Goal: Task Accomplishment & Management: Use online tool/utility

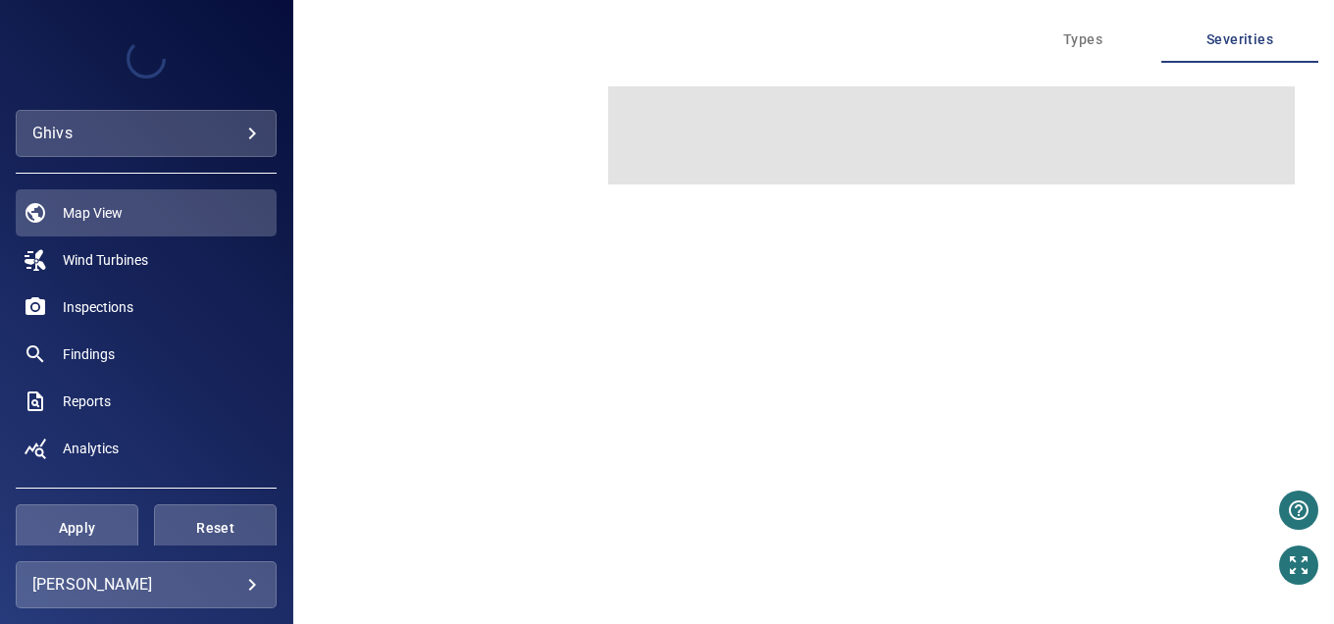
click at [122, 135] on body "**********" at bounding box center [667, 312] width 1334 height 624
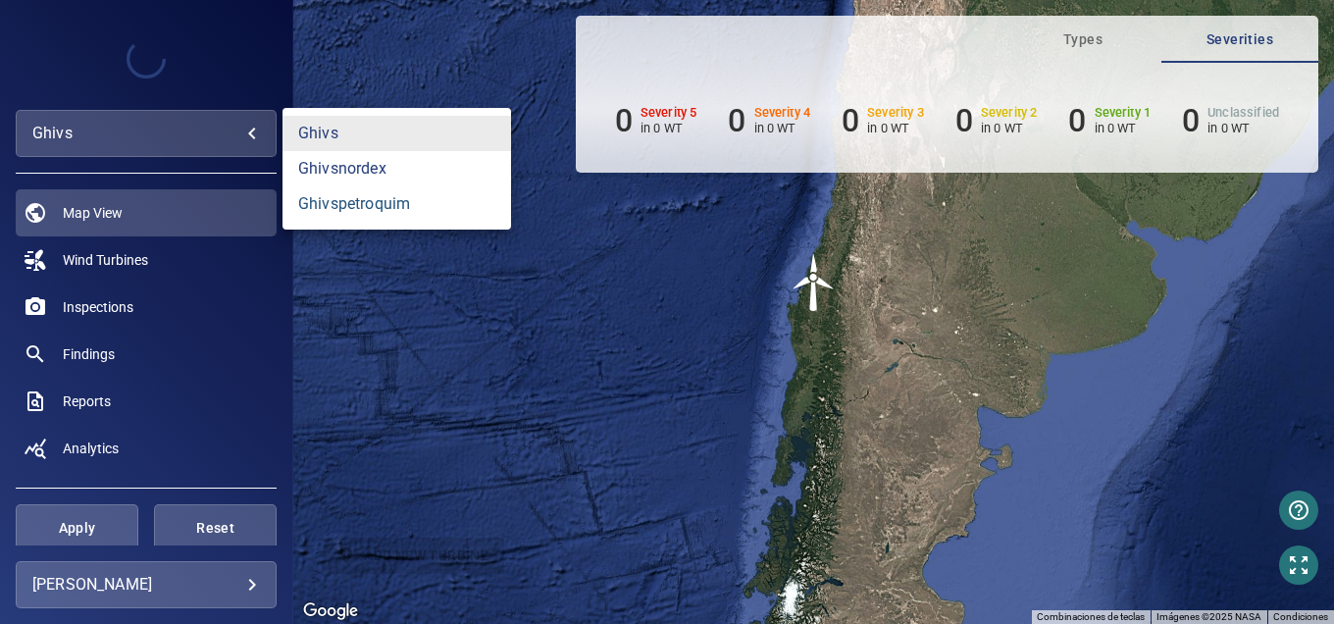
click at [406, 211] on link "ghivspetroquim" at bounding box center [396, 203] width 229 height 35
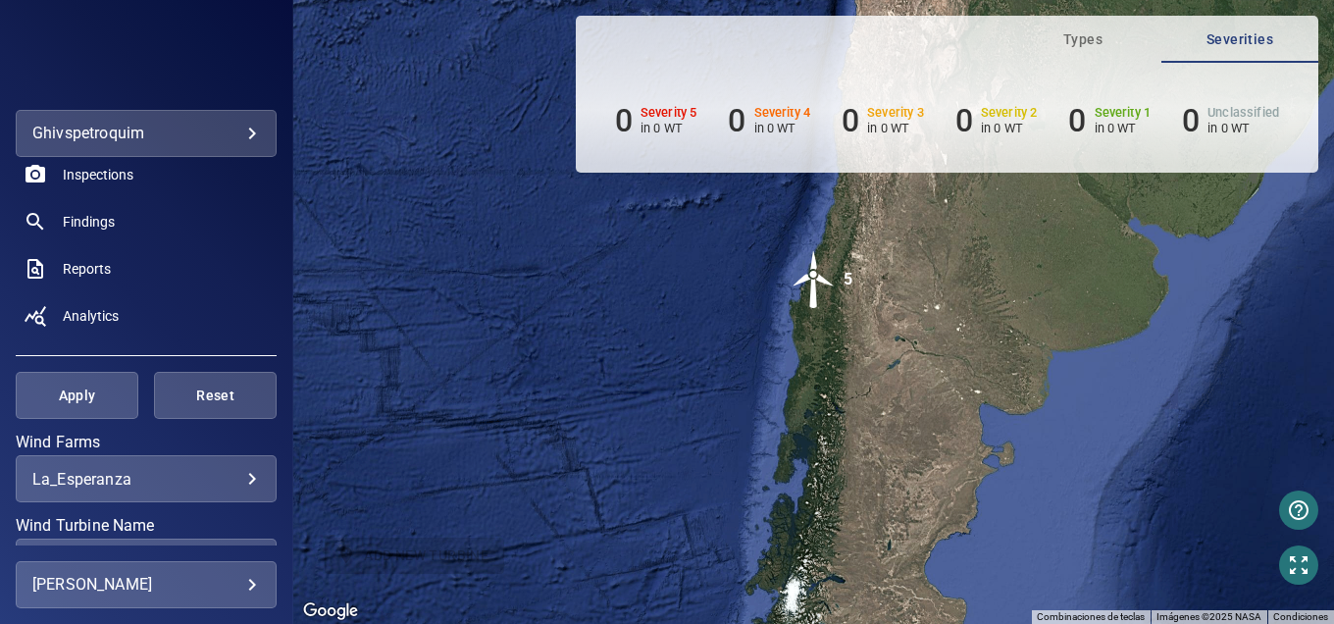
scroll to position [294, 0]
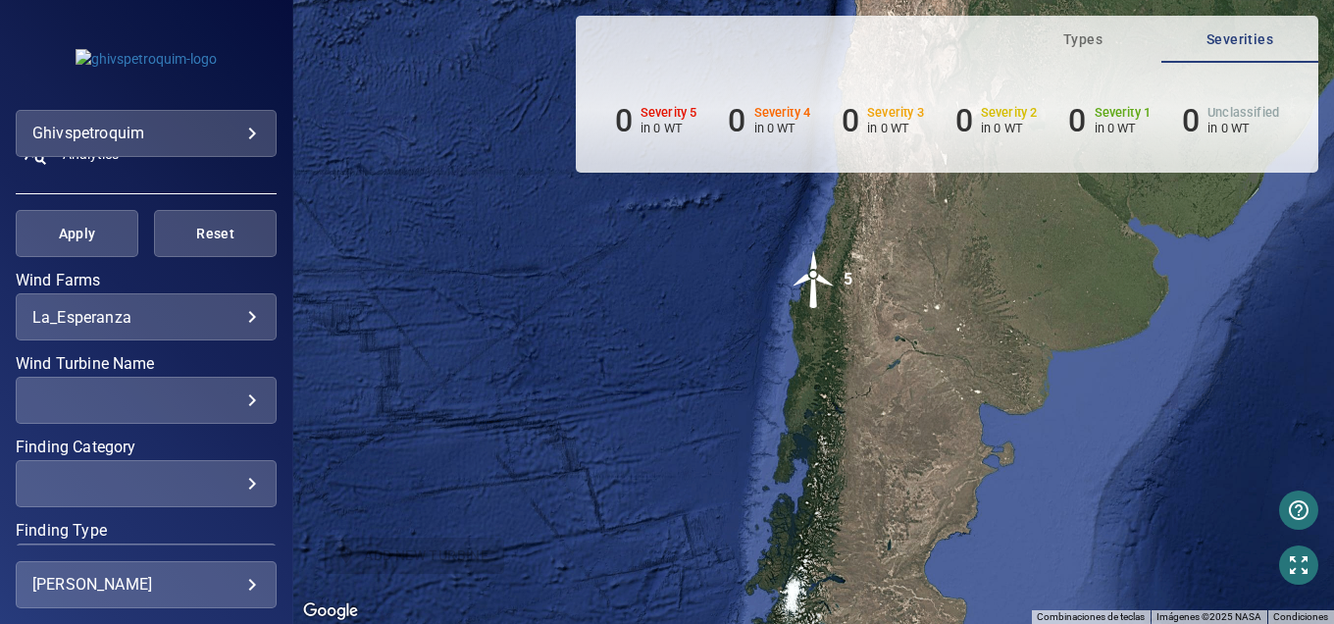
click at [146, 310] on body "**********" at bounding box center [667, 312] width 1334 height 624
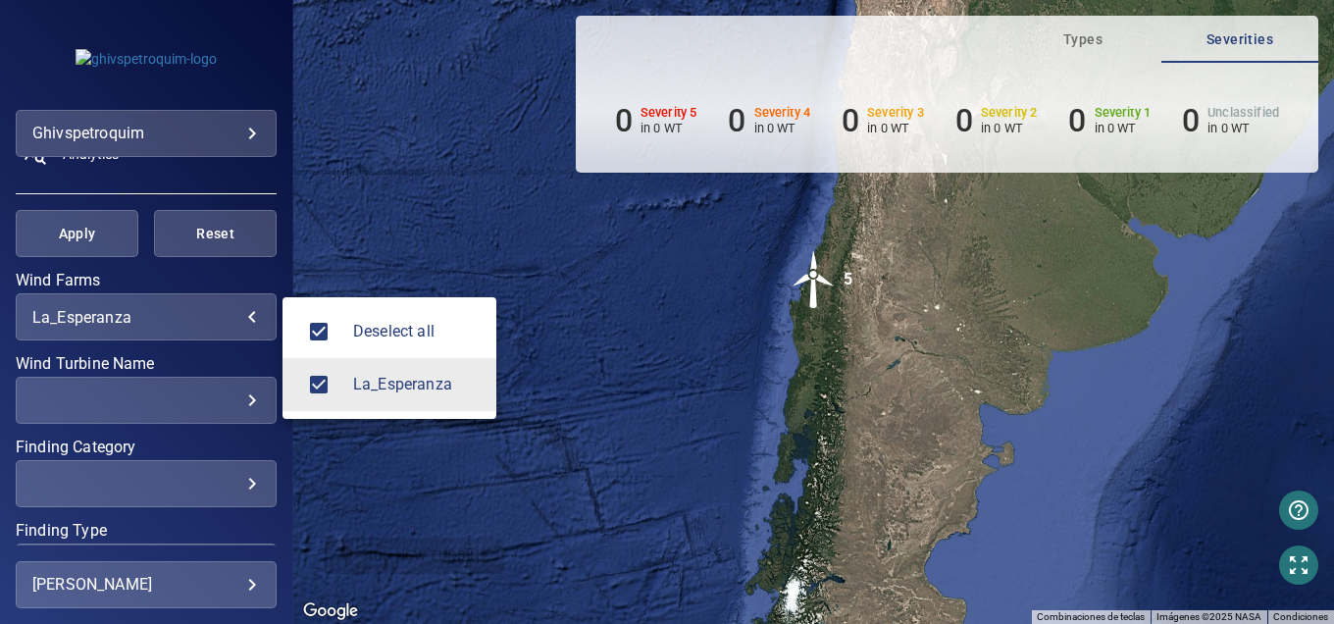
click at [337, 183] on div at bounding box center [667, 312] width 1334 height 624
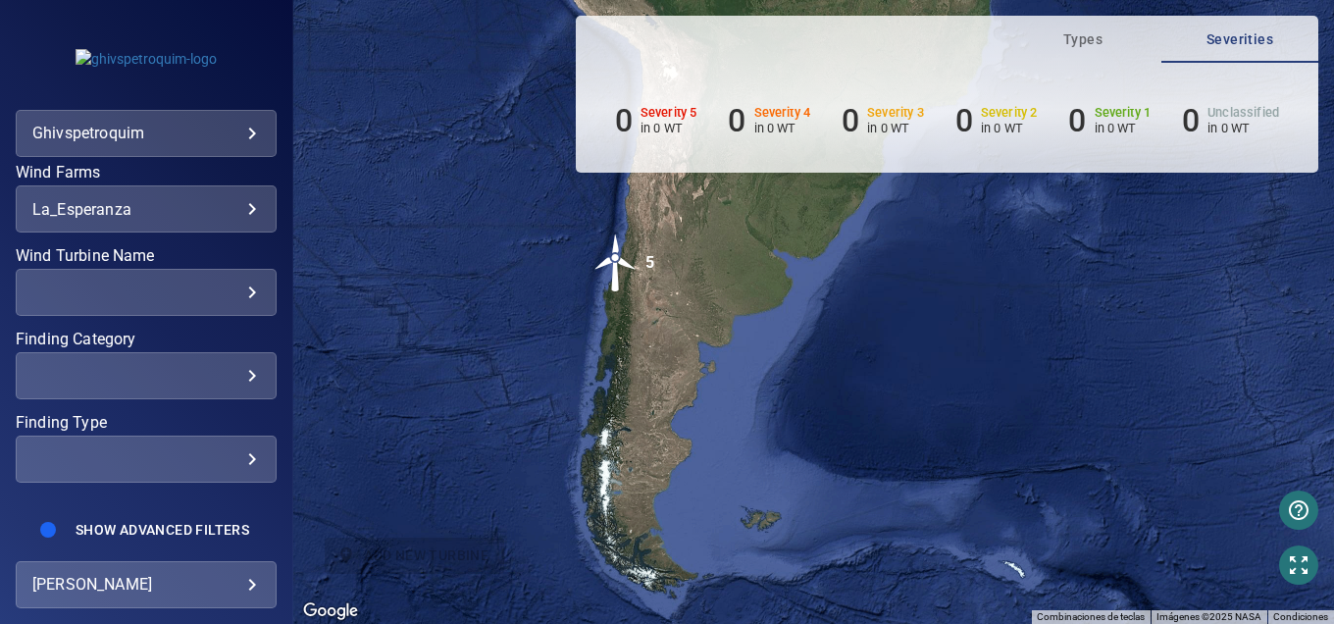
scroll to position [419, 0]
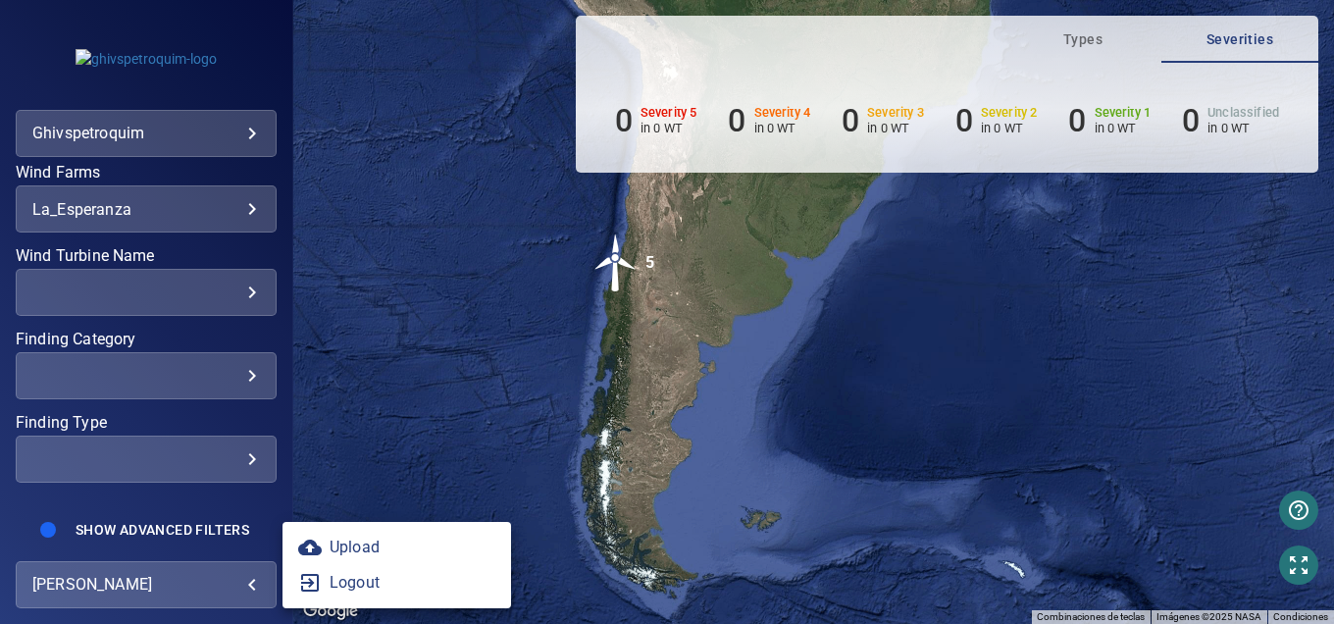
click at [174, 584] on body "**********" at bounding box center [667, 312] width 1334 height 624
click at [328, 297] on div at bounding box center [667, 312] width 1334 height 624
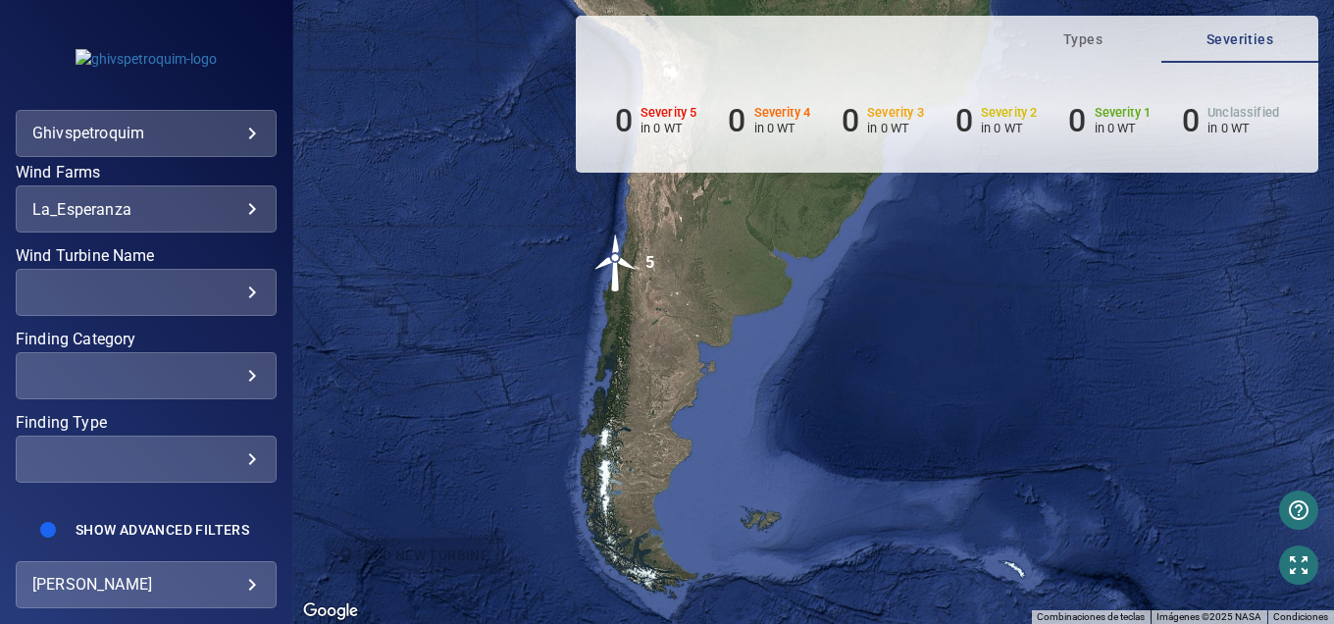
click at [693, 350] on div "Para activar la función de arrastrar con el teclado, presiona Alt + Intro. Una …" at bounding box center [813, 312] width 1041 height 624
click at [249, 584] on body "**********" at bounding box center [667, 312] width 1334 height 624
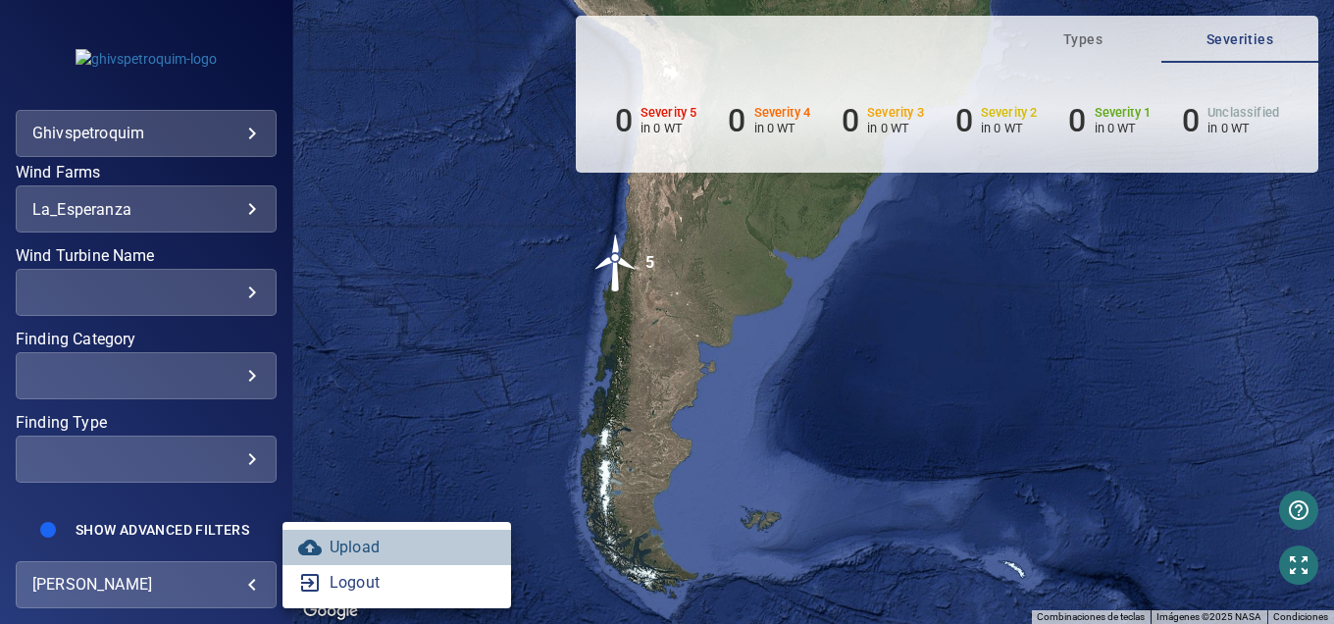
click at [361, 558] on link "Upload" at bounding box center [396, 547] width 229 height 35
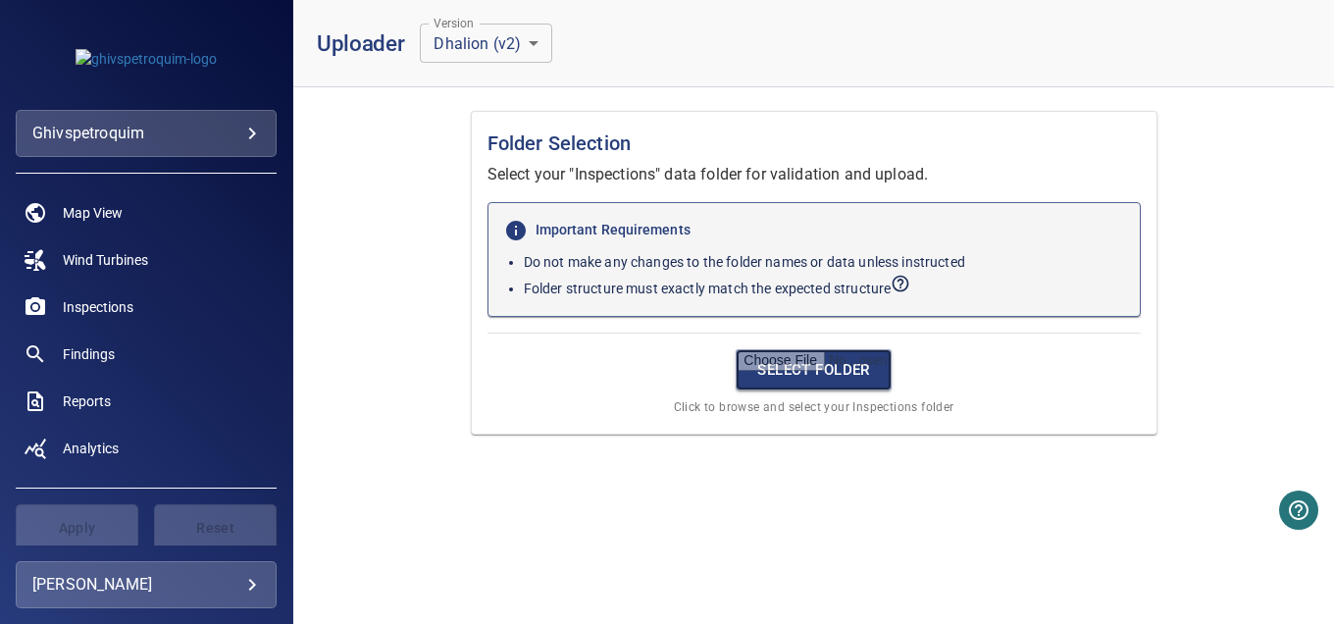
click at [807, 364] on input "file" at bounding box center [814, 369] width 156 height 41
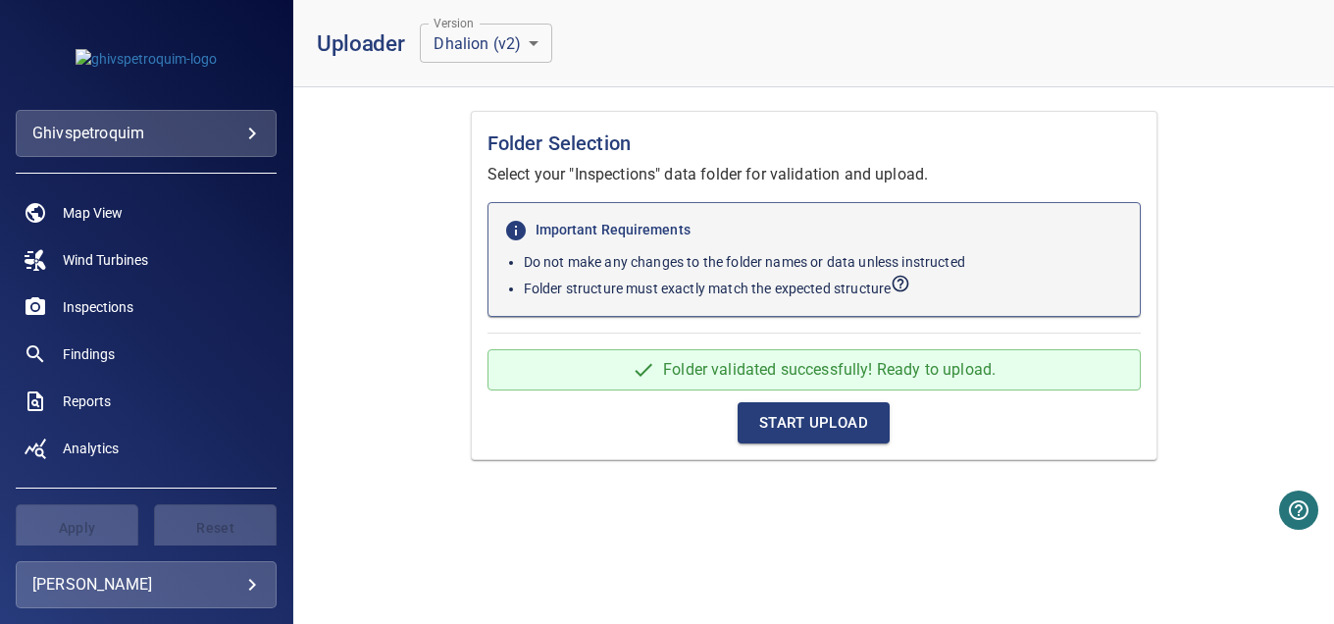
click at [841, 419] on span "Start Upload" at bounding box center [813, 423] width 109 height 26
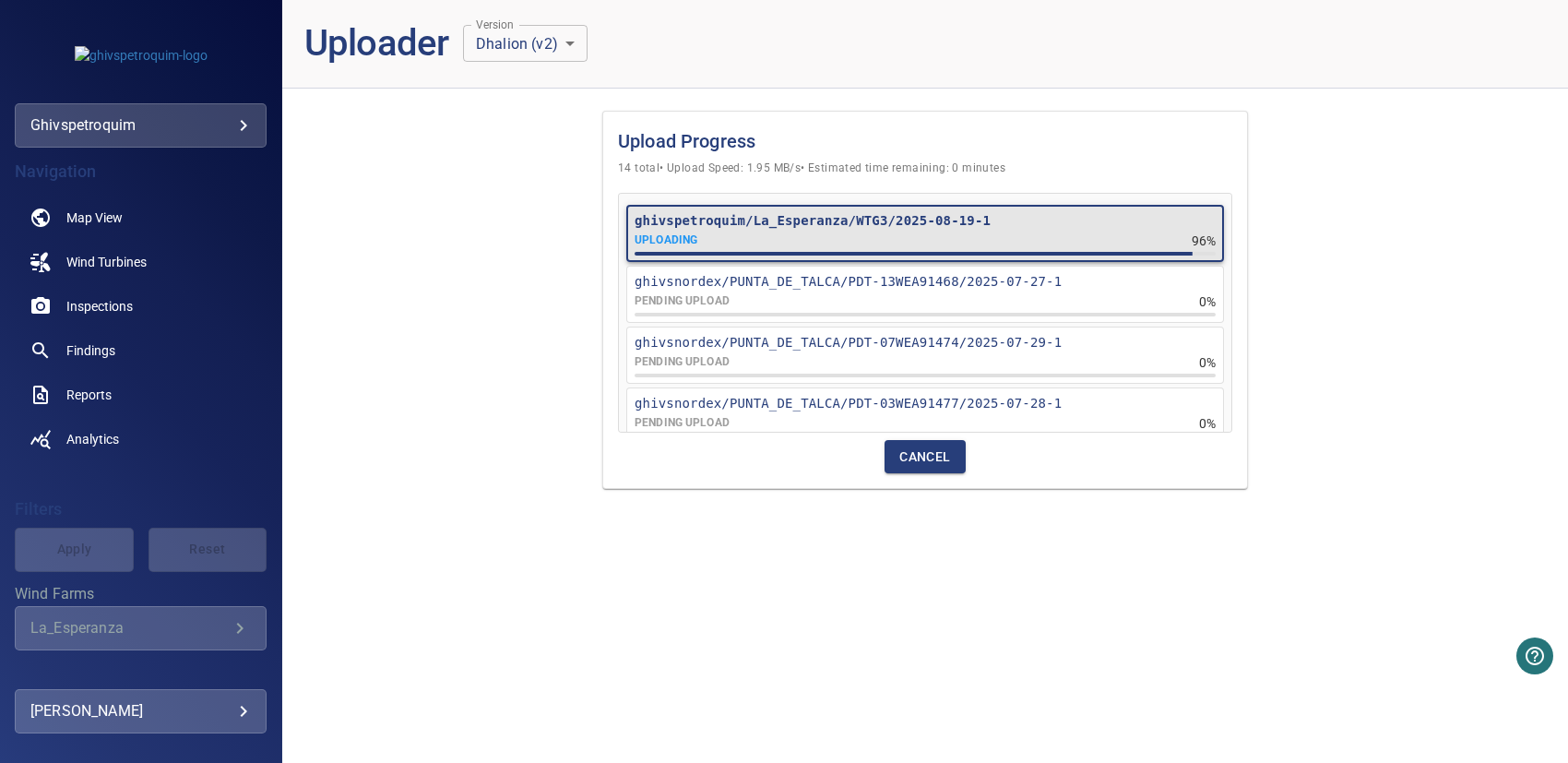
click at [689, 586] on div "Upload Progress 14 total • Upload Speed: 1.95 MB/s • Estimated time remaining: …" at bounding box center [925, 433] width 1286 height 660
click at [946, 586] on div "Upload Progress 14 total • Upload Speed: 1.95 MB/s • Estimated time remaining: …" at bounding box center [925, 433] width 1286 height 660
click at [927, 586] on div "Upload Progress 14 total • Upload Speed: 1.95 MB/s • Estimated time remaining: …" at bounding box center [925, 433] width 1286 height 660
click at [545, 586] on div "Upload Progress 14 total • Upload Speed: 1.95 MB/s • Estimated time remaining: …" at bounding box center [925, 433] width 1286 height 660
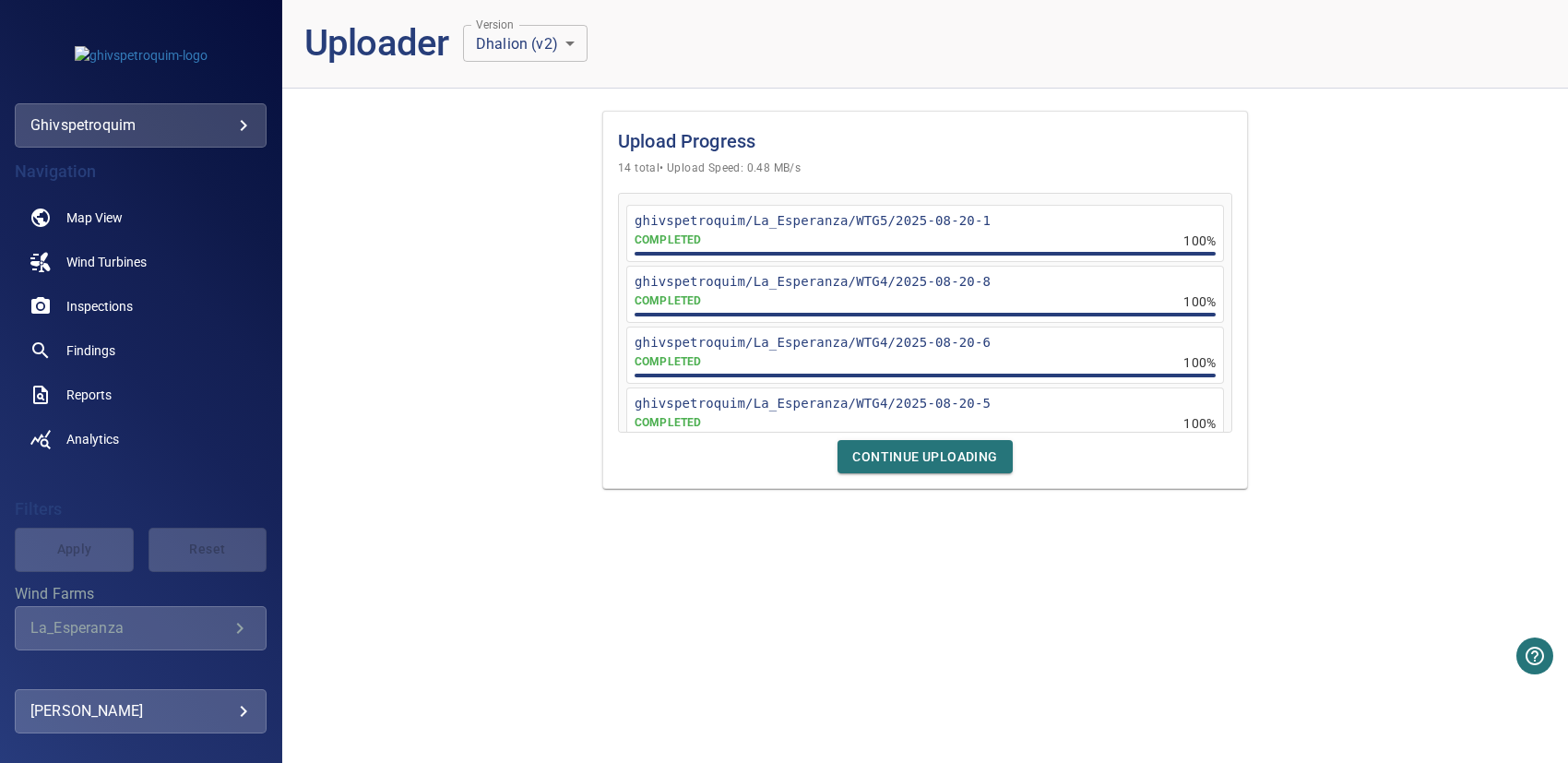
click at [885, 586] on div "Upload Progress 14 total • Upload Speed: 0.48 MB/s ghivspetroquim/La_Esperanza/…" at bounding box center [925, 433] width 1286 height 660
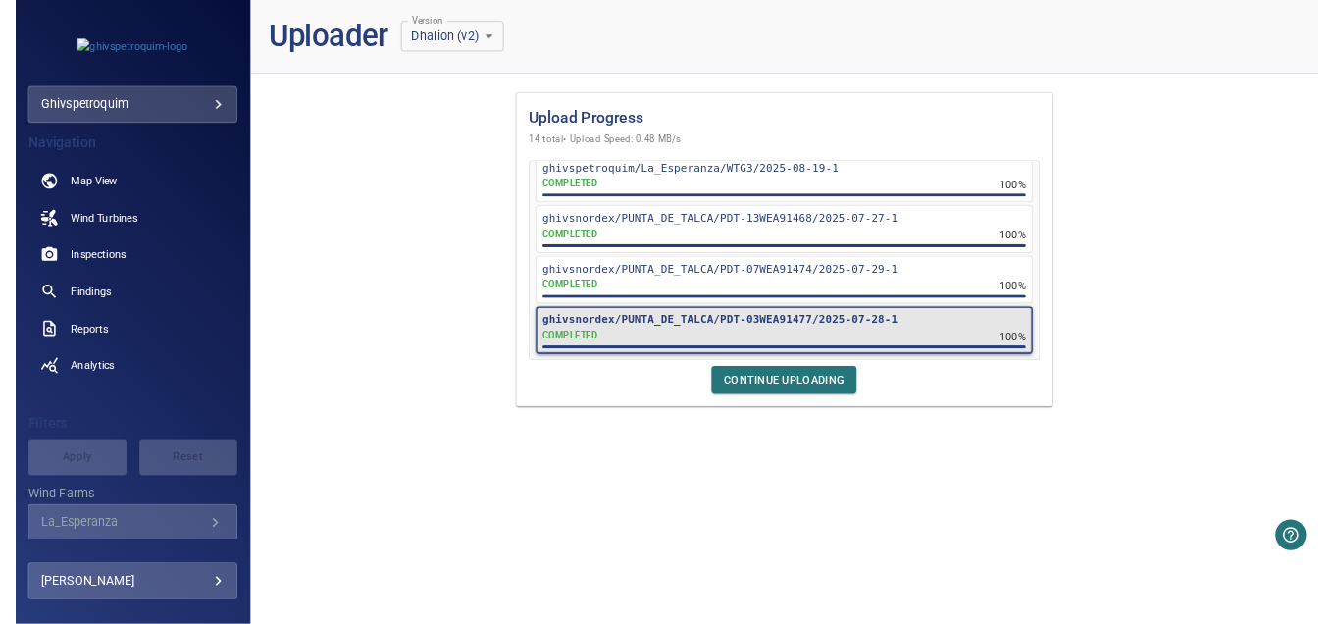
scroll to position [663, 0]
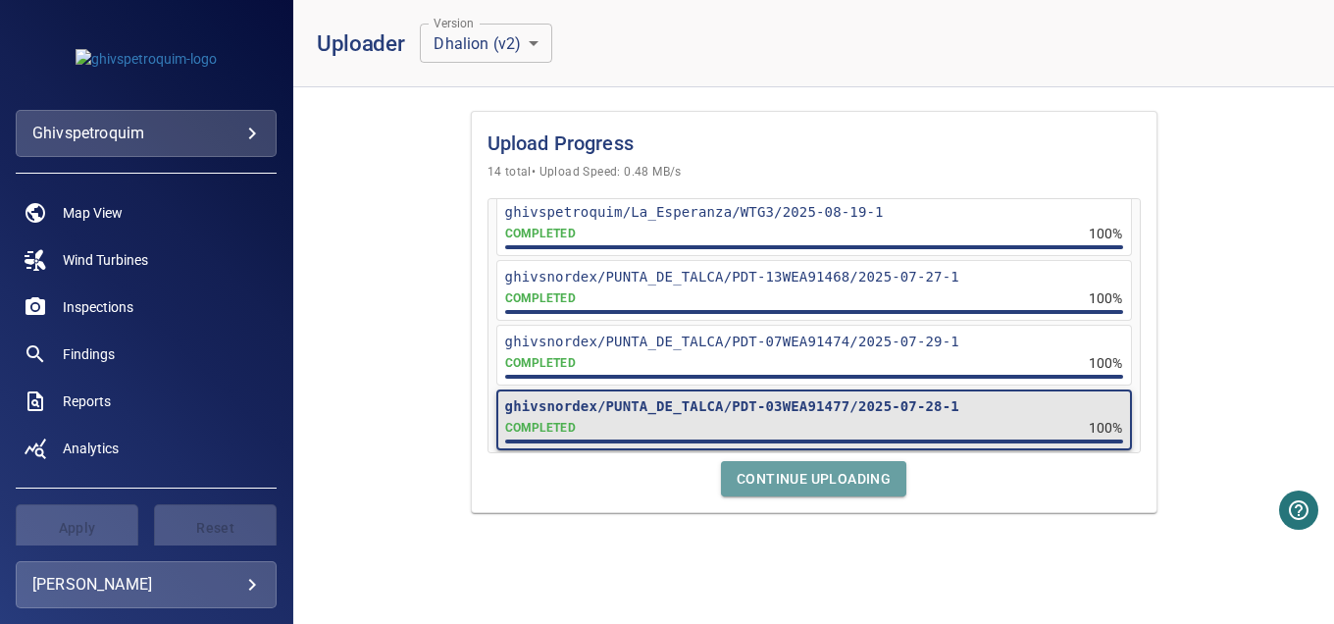
drag, startPoint x: 889, startPoint y: 478, endPoint x: 751, endPoint y: 478, distance: 137.3
click at [751, 478] on span "Continue Uploading" at bounding box center [814, 479] width 154 height 25
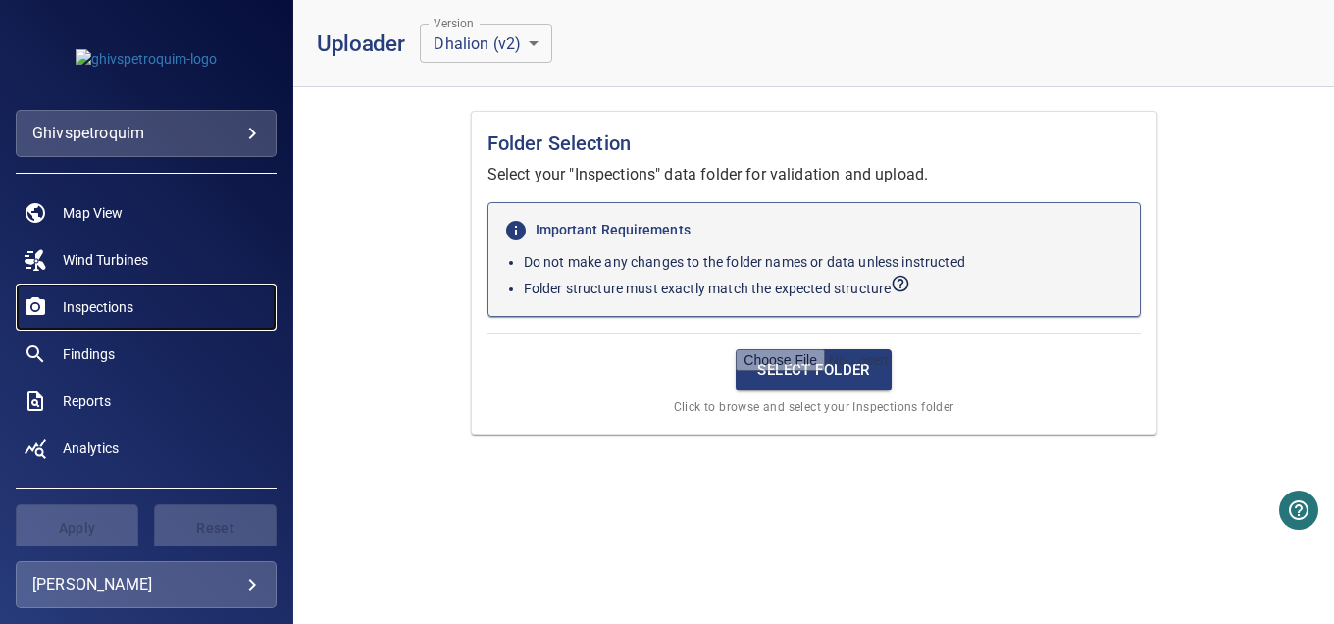
click at [107, 311] on span "Inspections" at bounding box center [98, 307] width 71 height 20
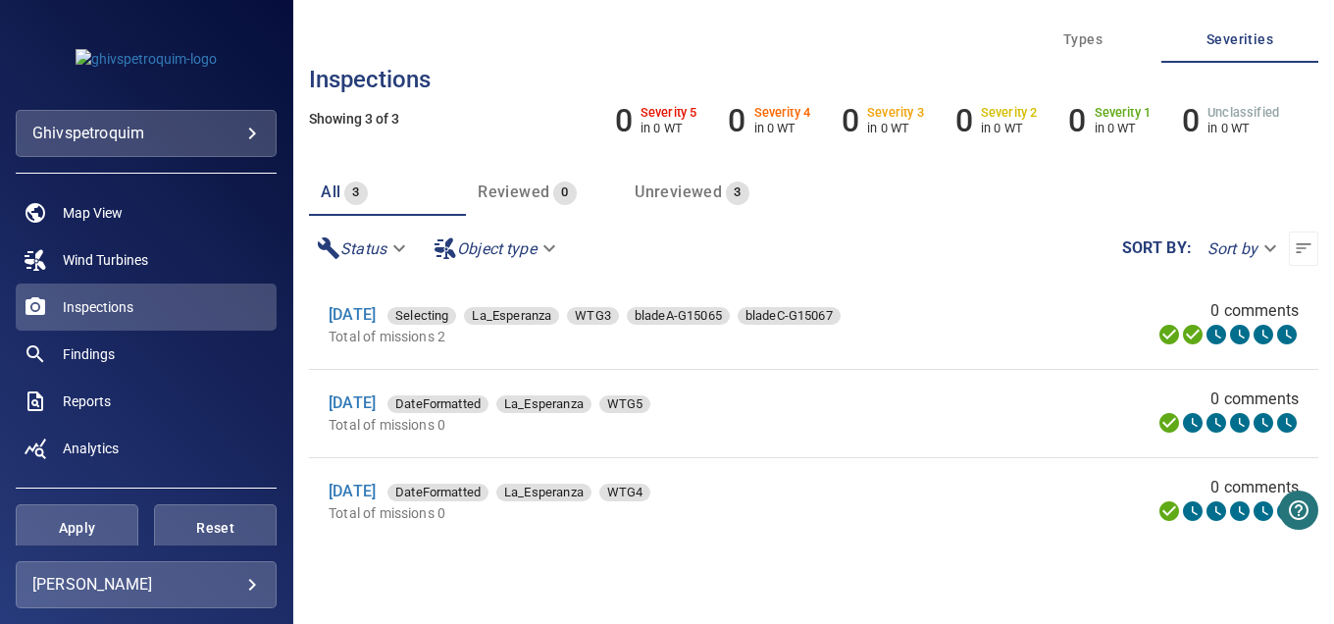
click at [659, 192] on span "Unreviewed" at bounding box center [678, 191] width 87 height 19
click at [343, 317] on link "[DATE]" at bounding box center [352, 314] width 47 height 19
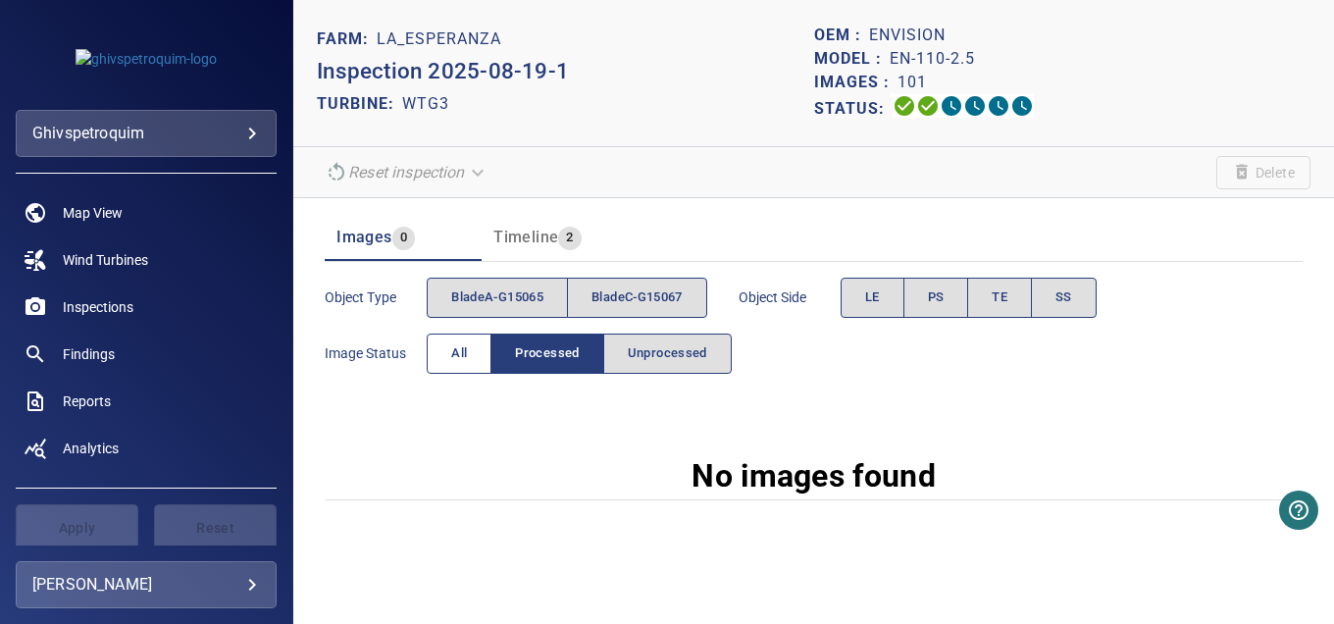
click at [459, 354] on span "All" at bounding box center [459, 353] width 16 height 23
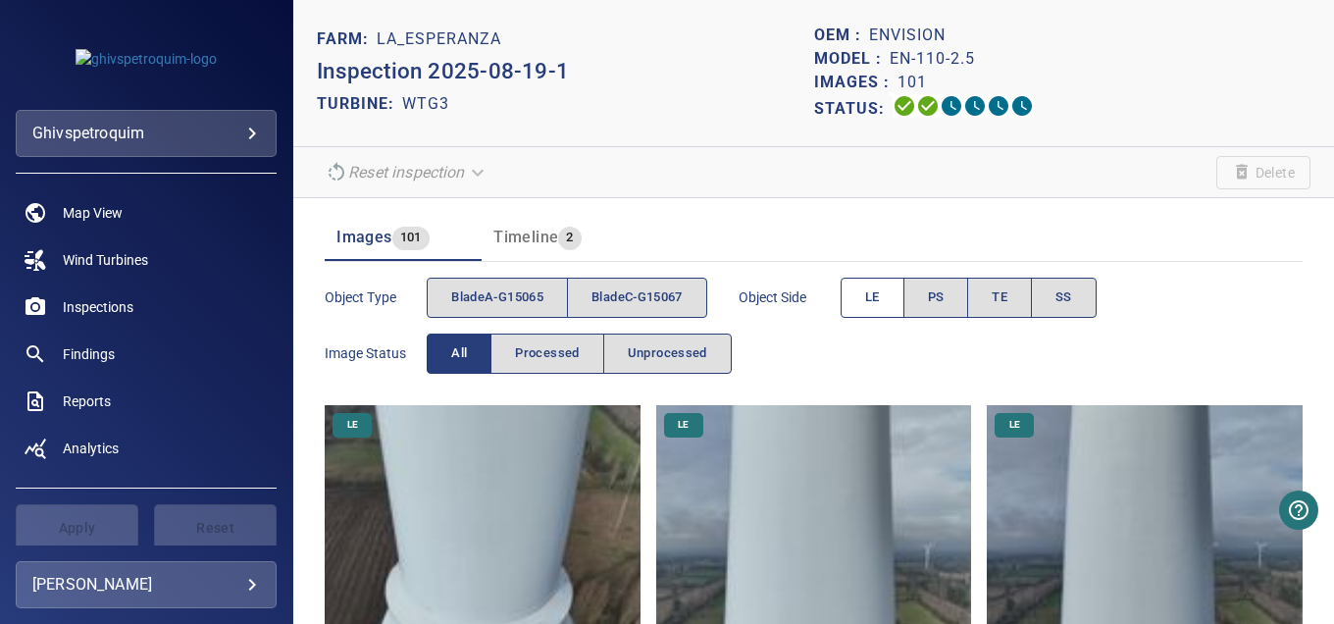
click at [875, 293] on span "LE" at bounding box center [872, 297] width 15 height 23
click at [514, 298] on span "bladeA-G15065" at bounding box center [497, 297] width 92 height 23
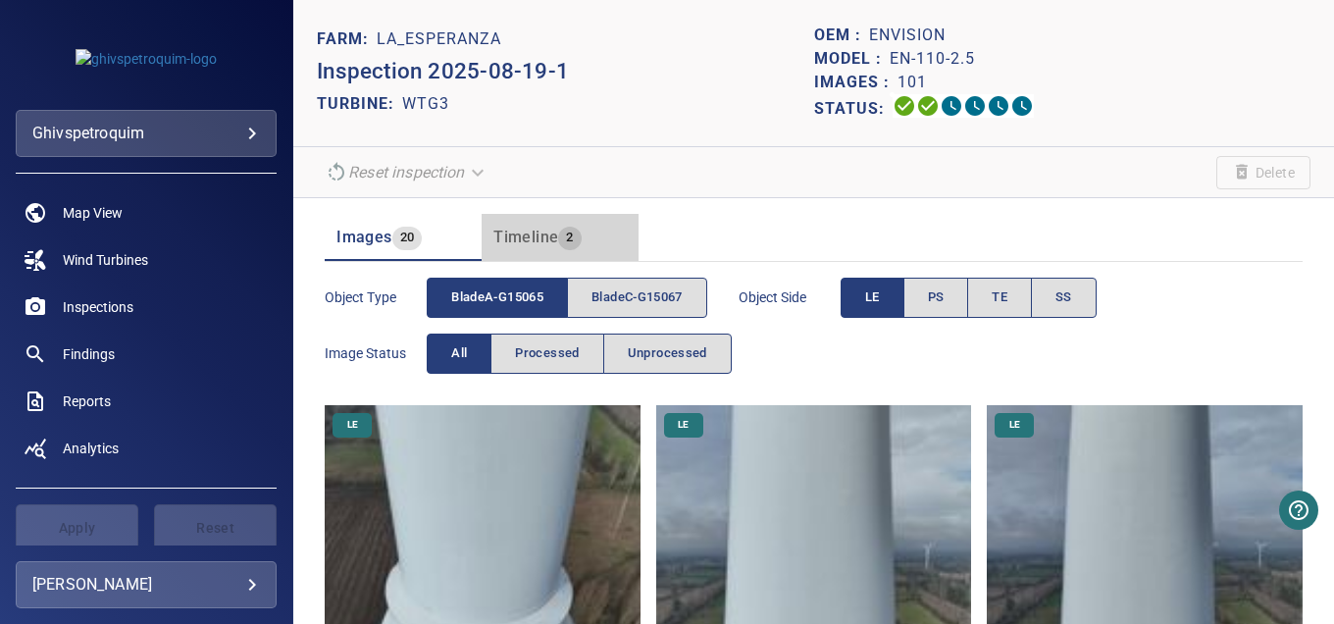
click at [510, 237] on span "Timeline" at bounding box center [525, 237] width 65 height 19
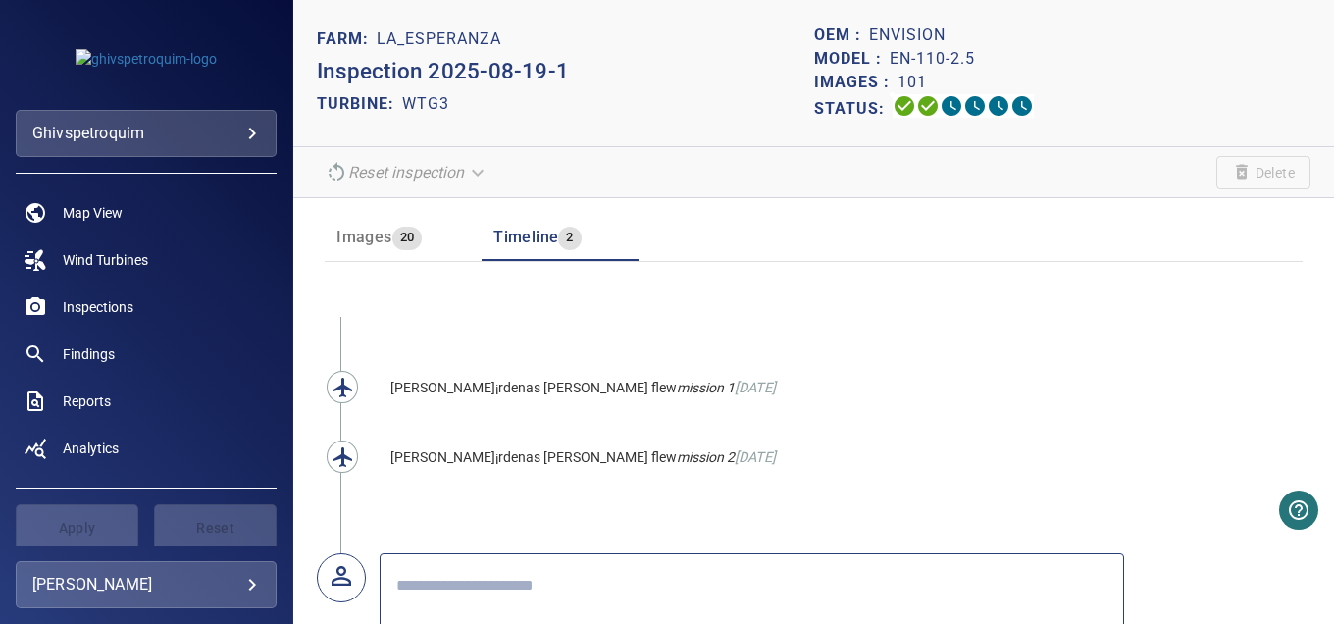
click at [372, 240] on span "Images" at bounding box center [363, 237] width 55 height 19
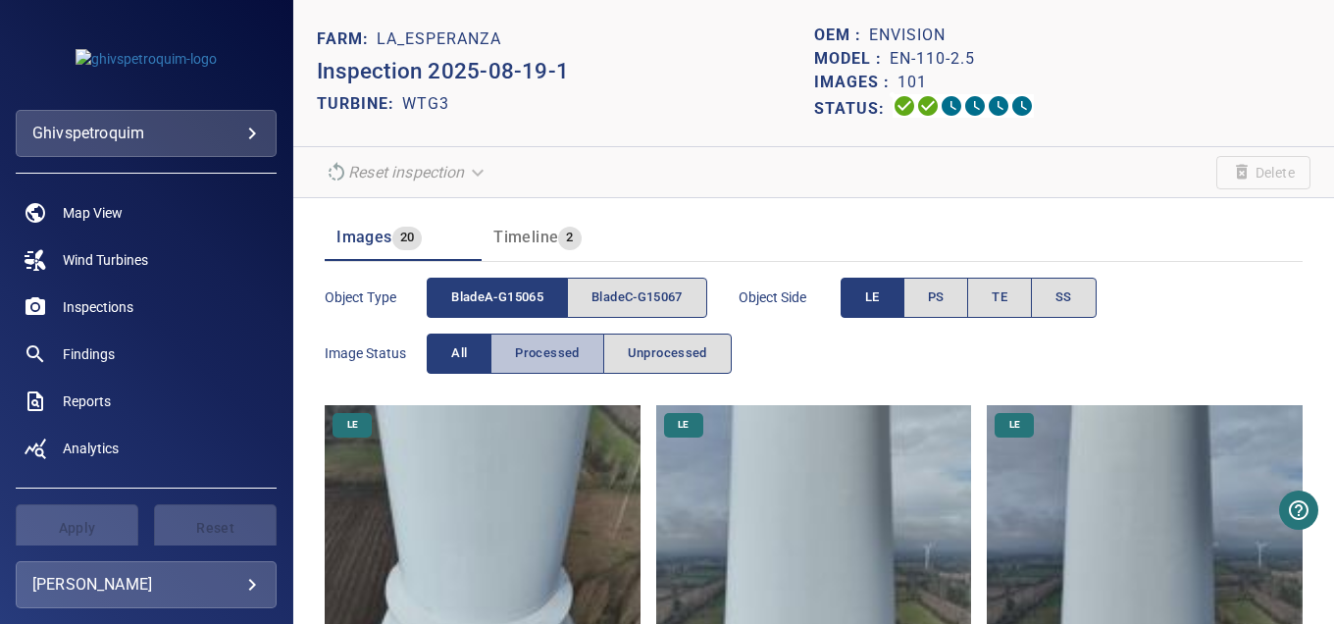
click at [565, 352] on span "Processed" at bounding box center [547, 353] width 64 height 23
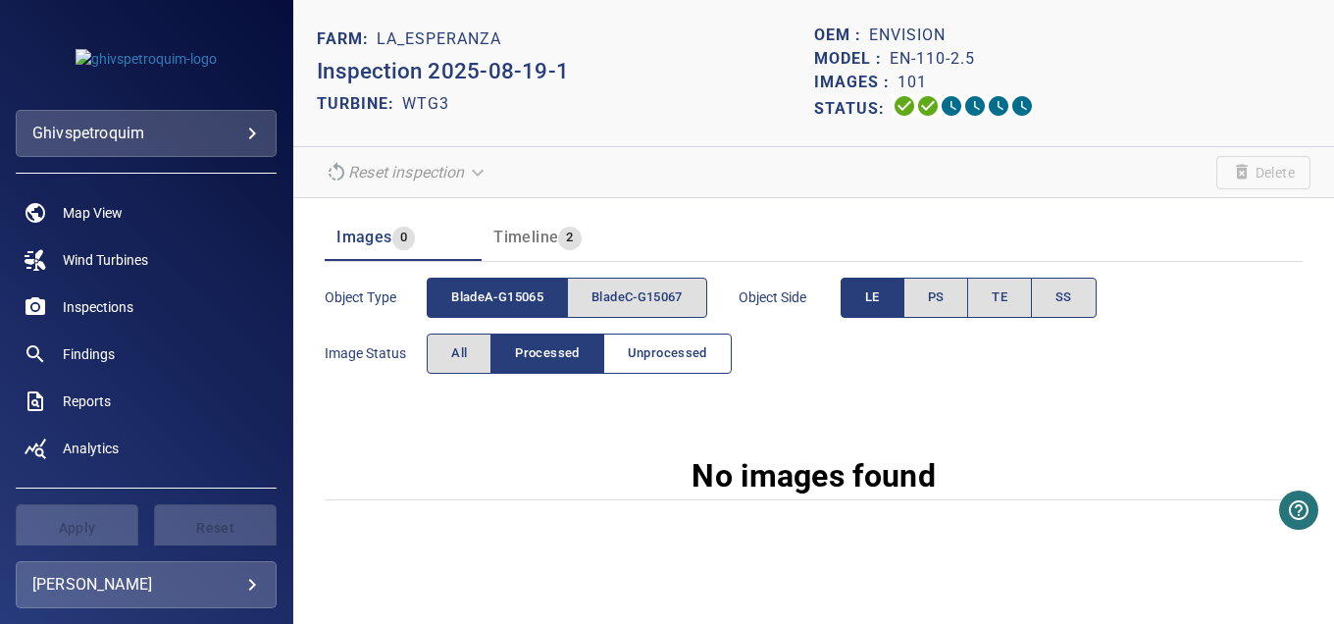
click at [664, 348] on span "Unprocessed" at bounding box center [667, 353] width 79 height 23
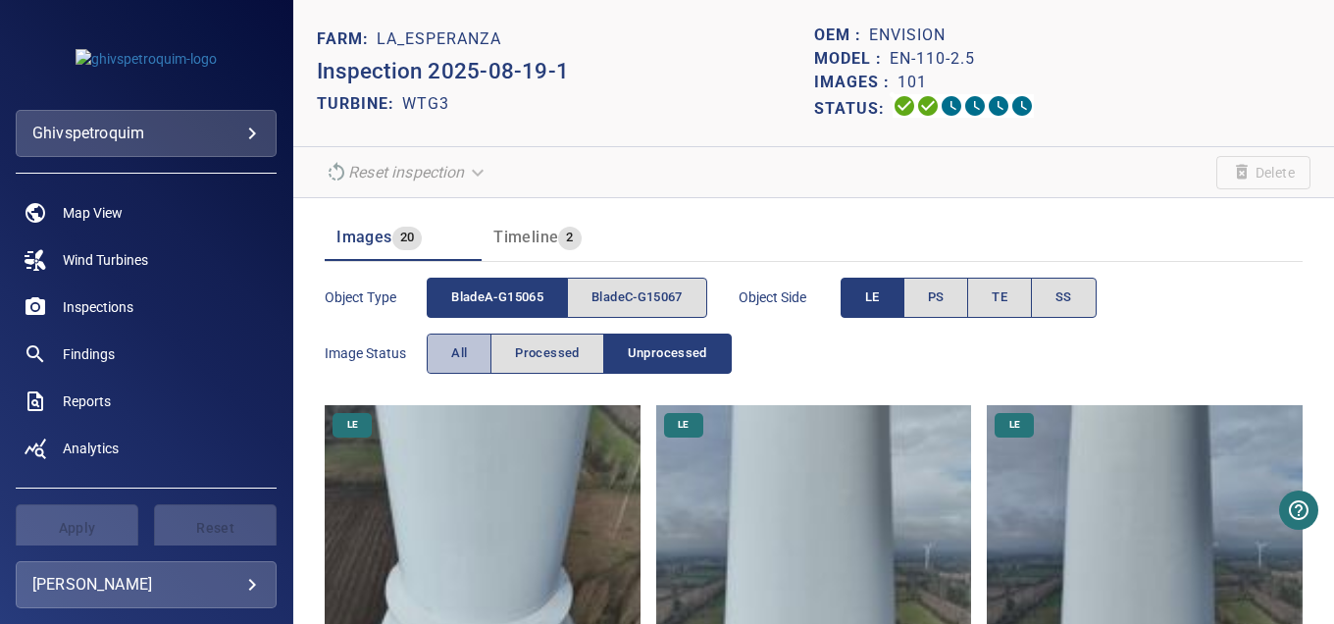
click at [454, 352] on span "All" at bounding box center [459, 353] width 16 height 23
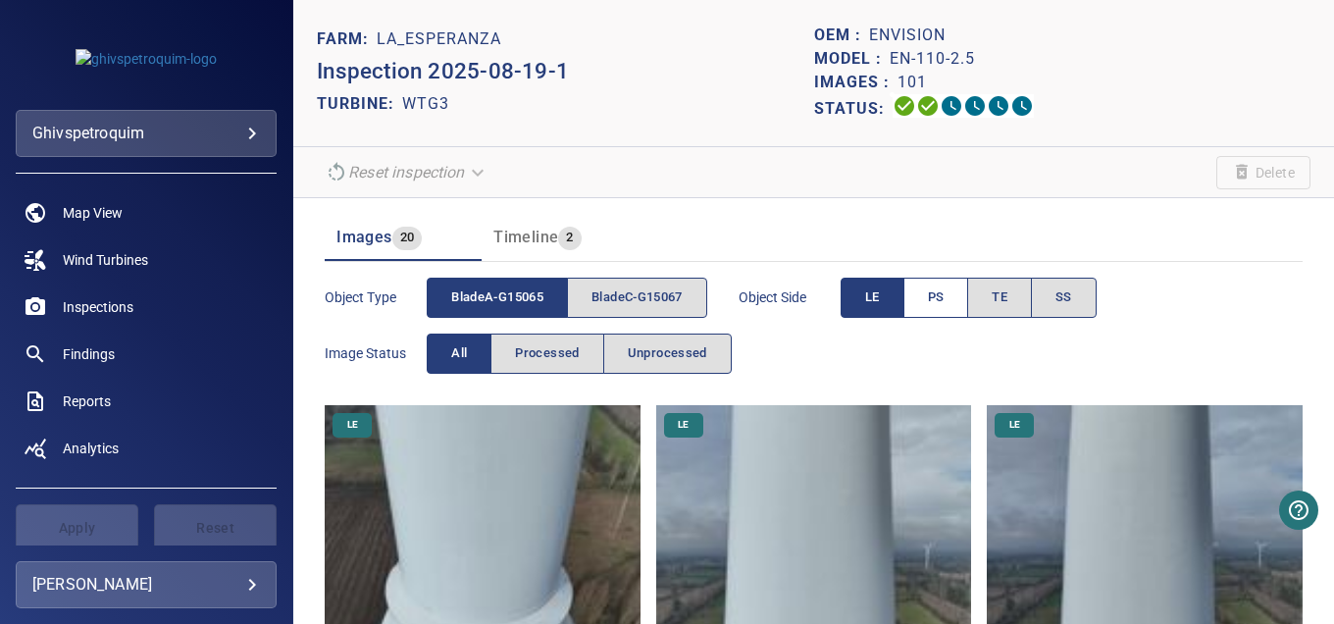
click at [937, 302] on span "PS" at bounding box center [936, 297] width 17 height 23
click at [1000, 309] on button "TE" at bounding box center [999, 298] width 65 height 40
click at [1061, 304] on span "SS" at bounding box center [1063, 297] width 17 height 23
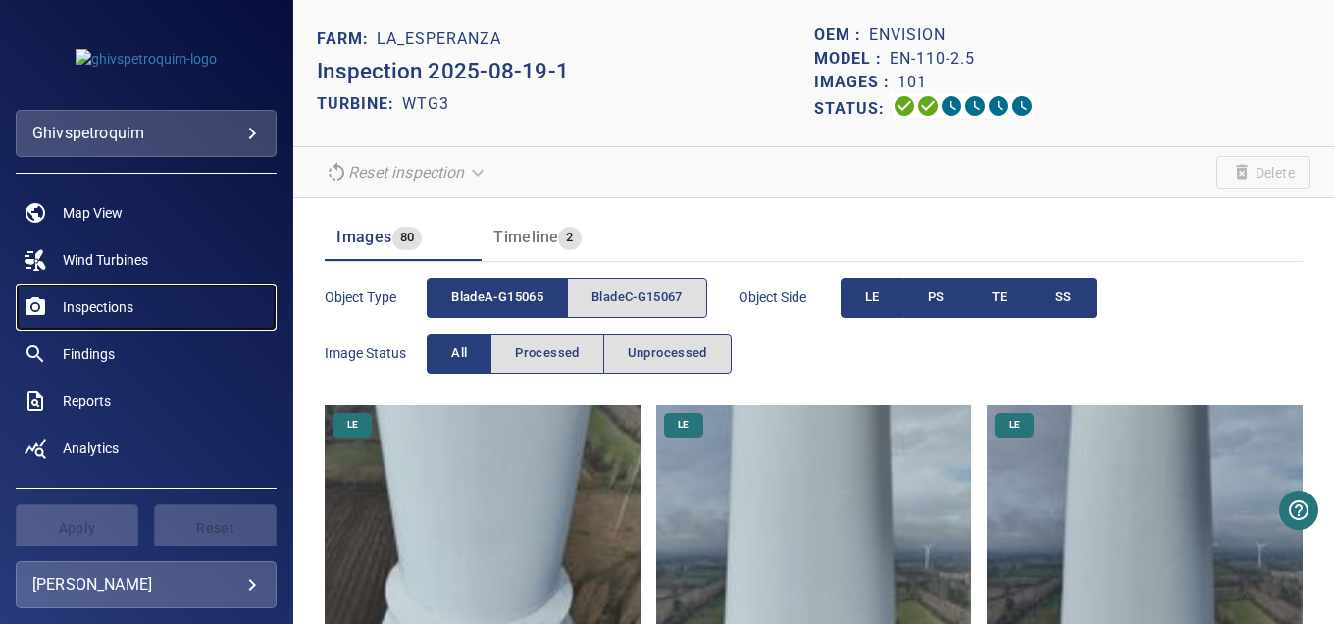
click at [119, 302] on span "Inspections" at bounding box center [98, 307] width 71 height 20
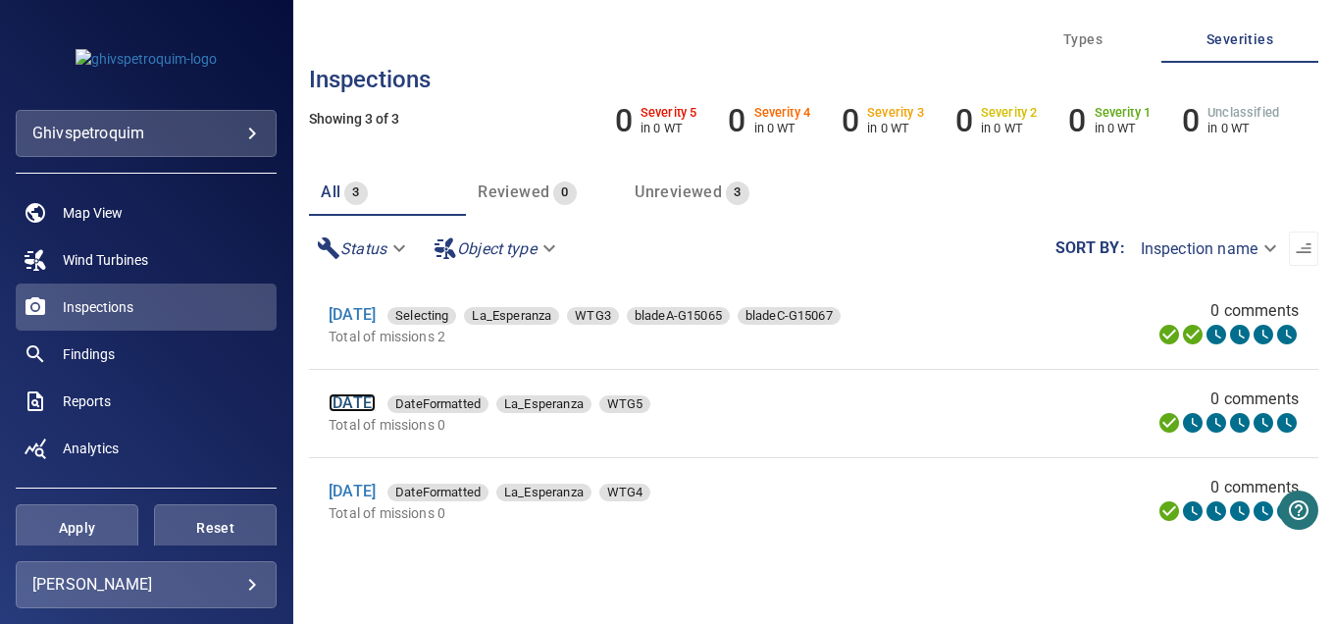
click at [363, 397] on link "[DATE]" at bounding box center [352, 402] width 47 height 19
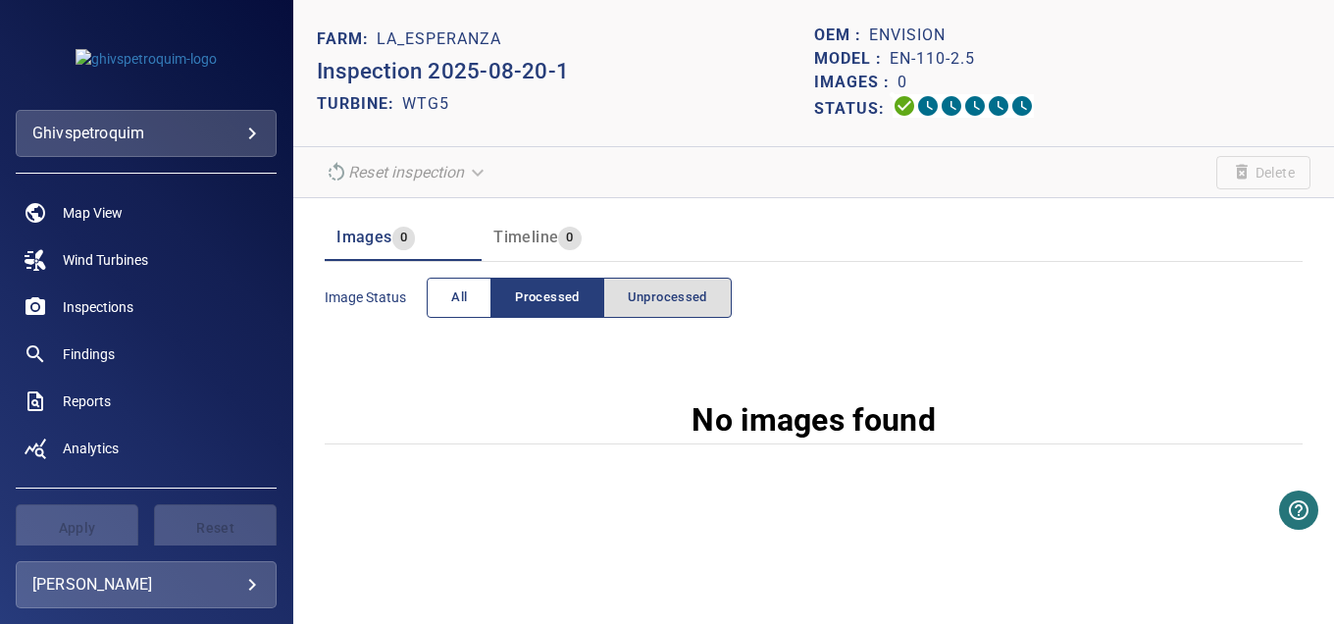
click at [453, 299] on span "All" at bounding box center [459, 297] width 16 height 23
click at [518, 232] on span "Timeline" at bounding box center [525, 237] width 65 height 19
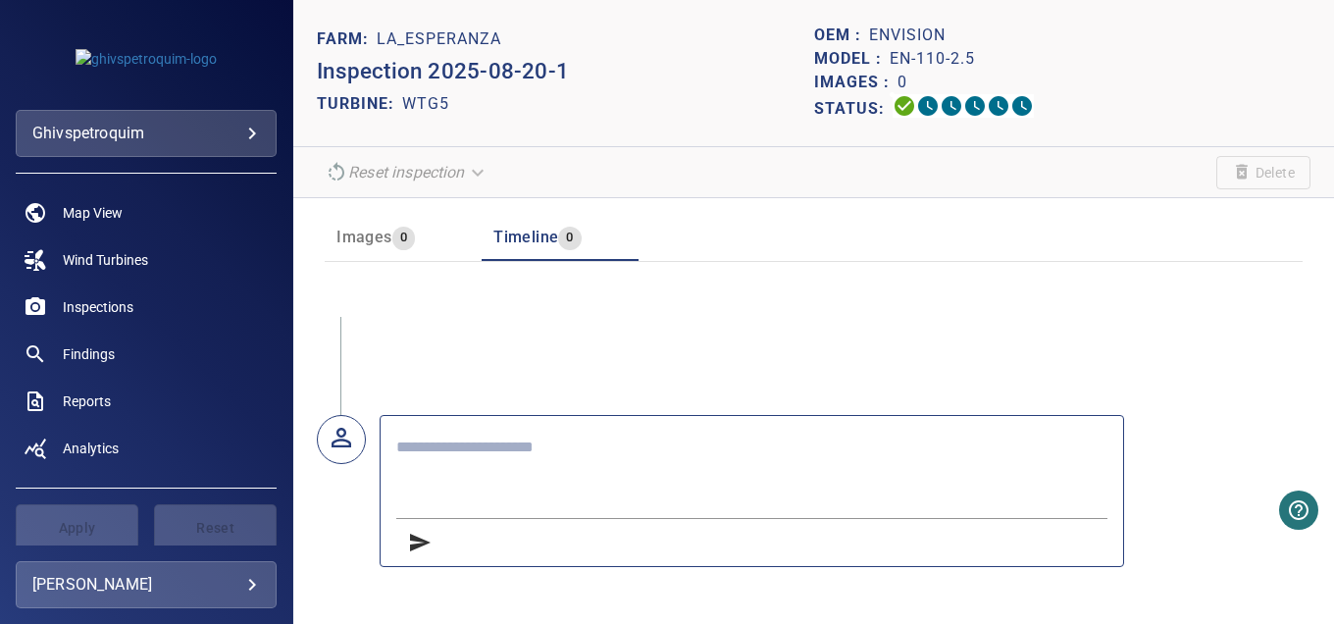
click at [355, 234] on span "Images" at bounding box center [363, 237] width 55 height 19
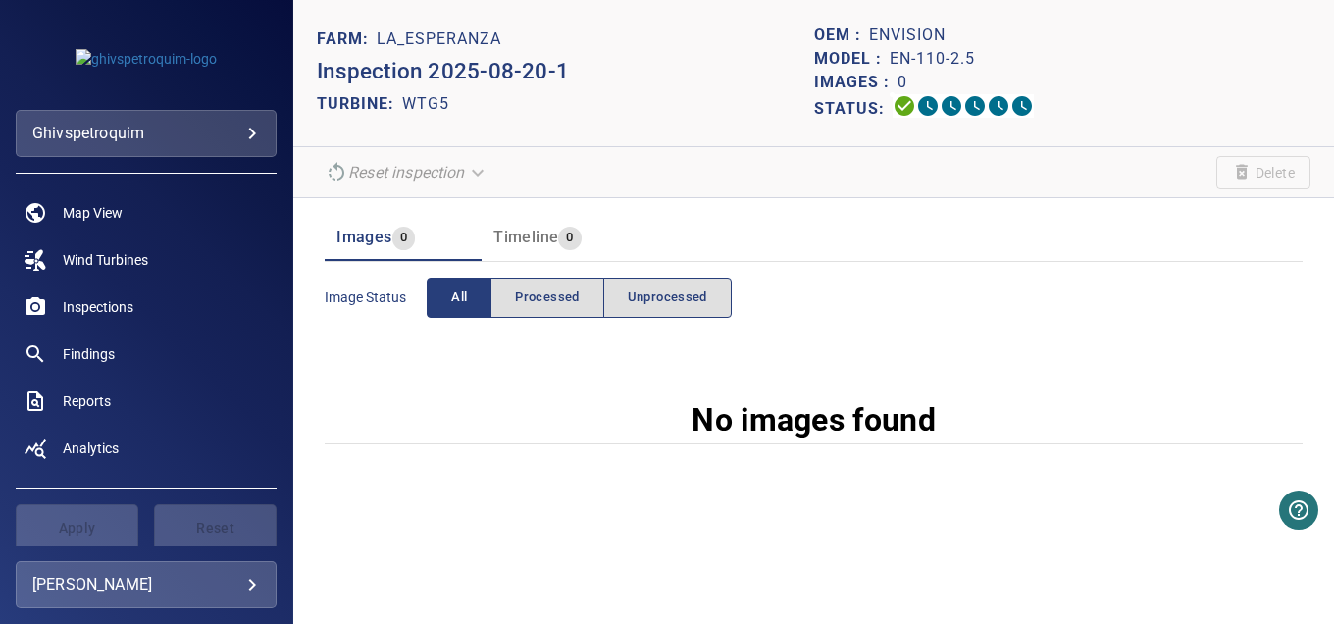
click at [441, 292] on button "All" at bounding box center [459, 298] width 65 height 40
click at [93, 306] on span "Inspections" at bounding box center [98, 307] width 71 height 20
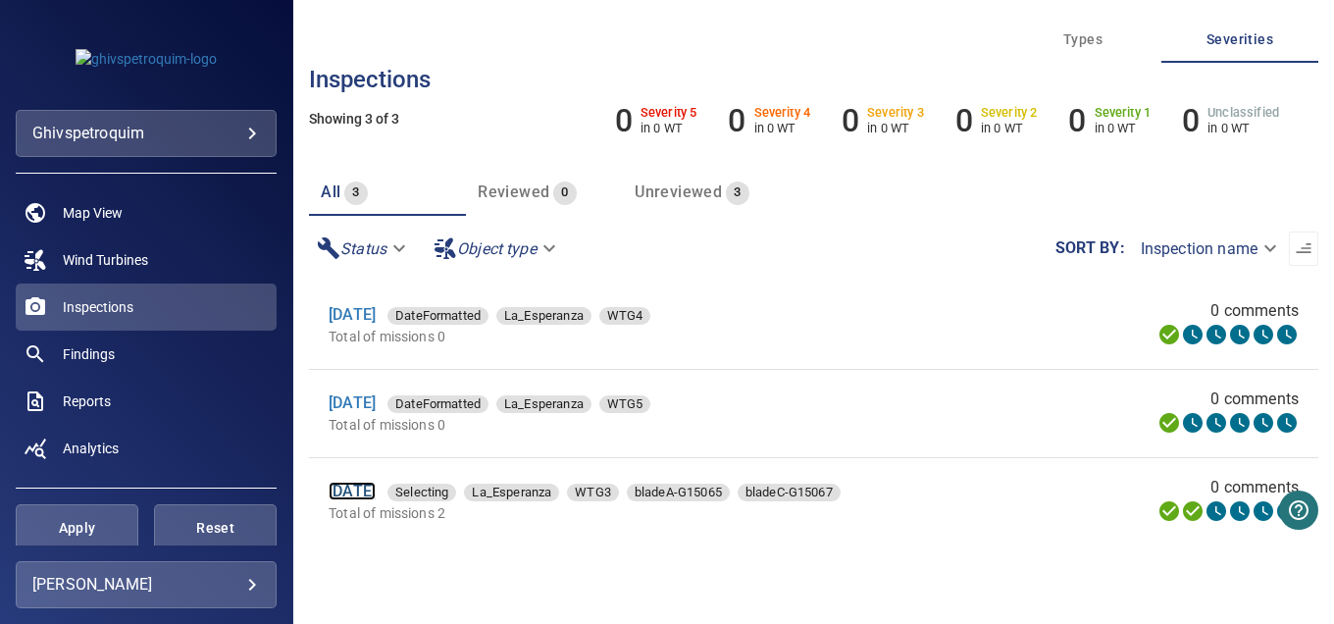
click at [376, 493] on link "[DATE]" at bounding box center [352, 491] width 47 height 19
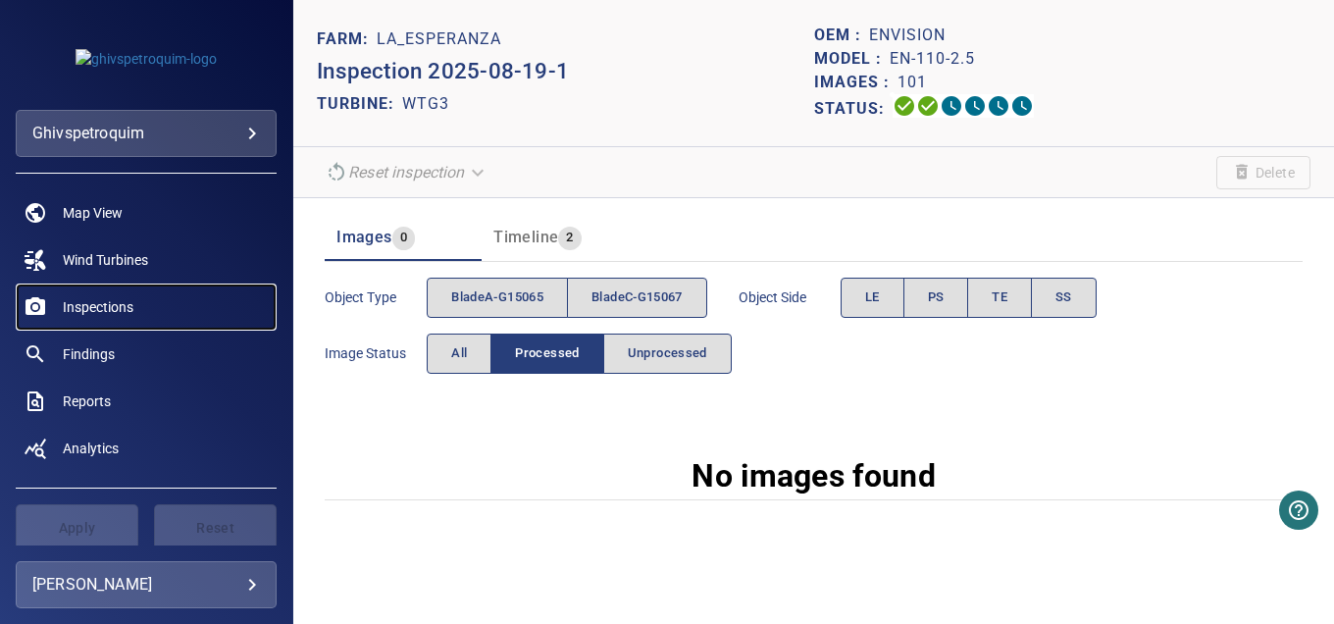
click at [90, 307] on span "Inspections" at bounding box center [98, 307] width 71 height 20
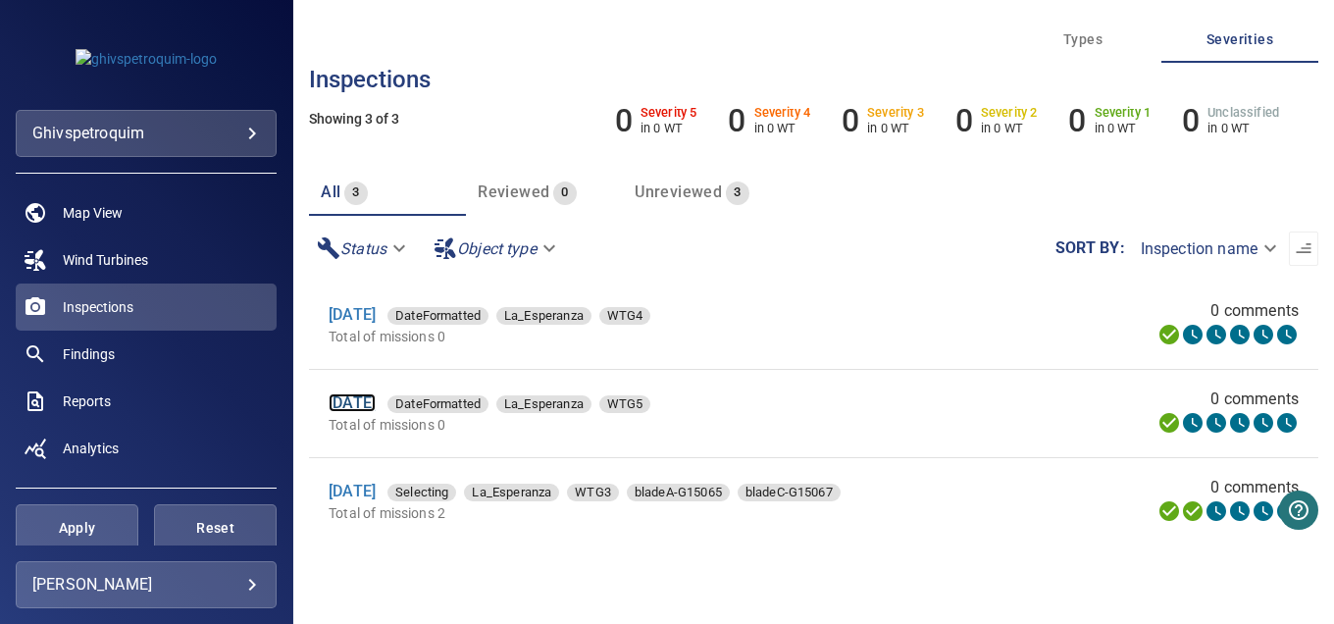
click at [376, 409] on link "[DATE]" at bounding box center [352, 402] width 47 height 19
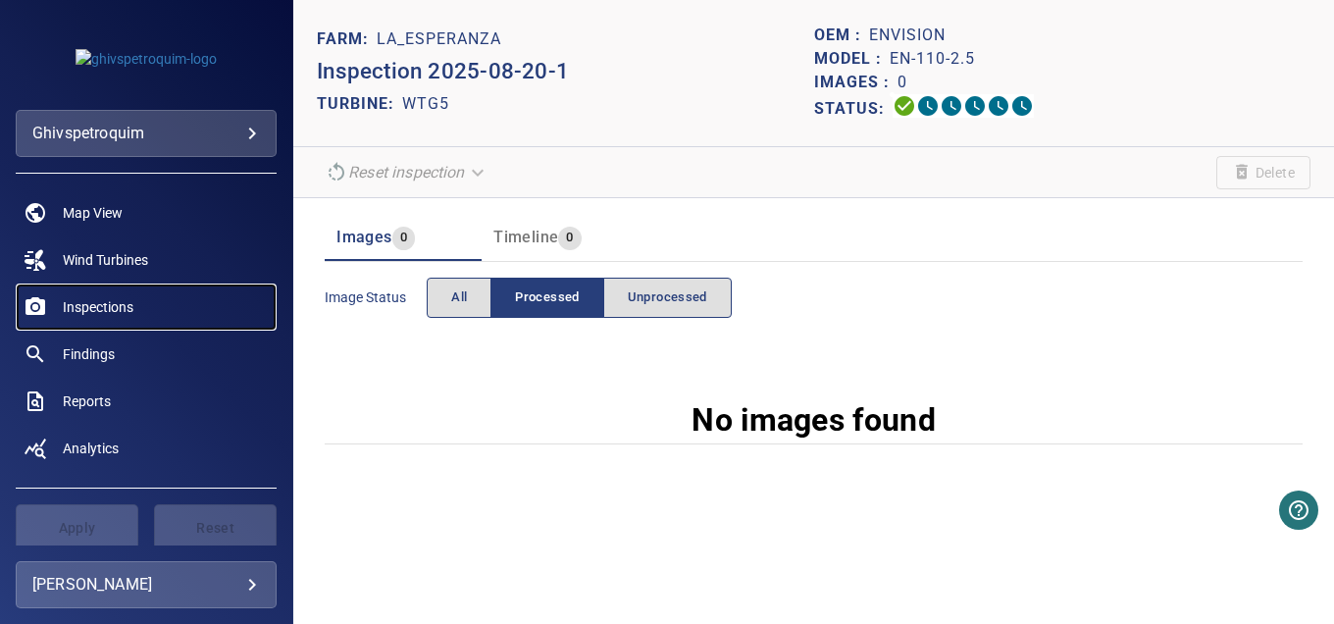
click at [108, 307] on span "Inspections" at bounding box center [98, 307] width 71 height 20
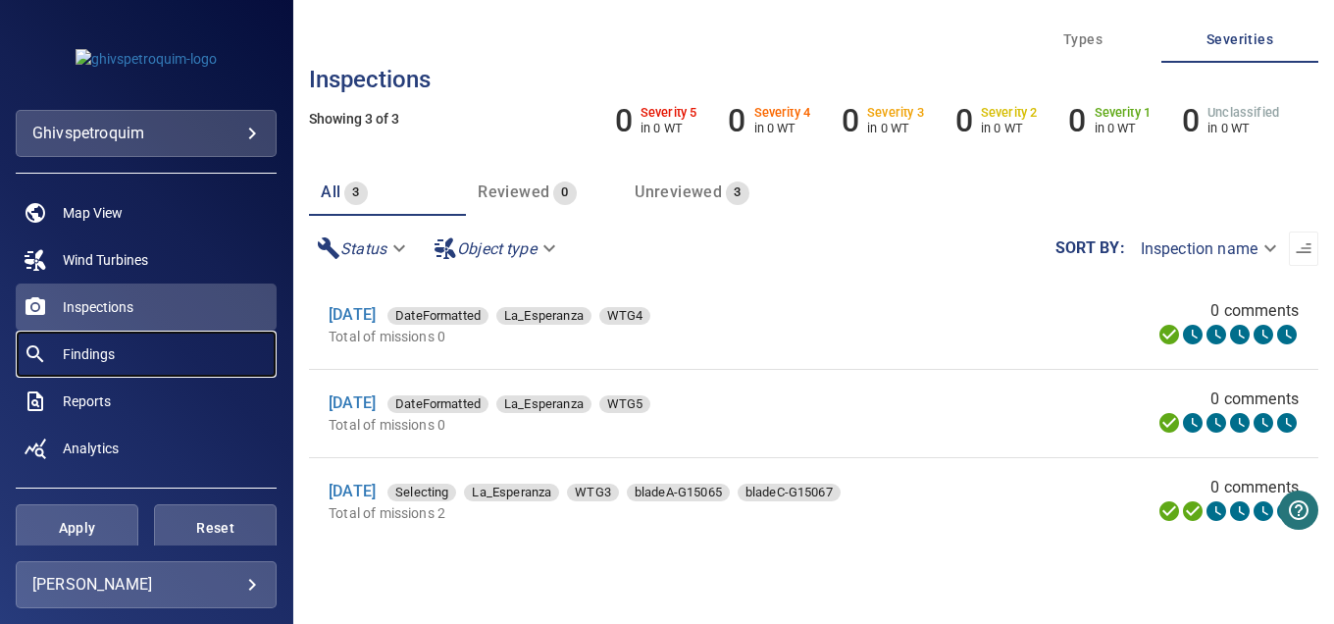
click at [92, 358] on span "Findings" at bounding box center [89, 354] width 52 height 20
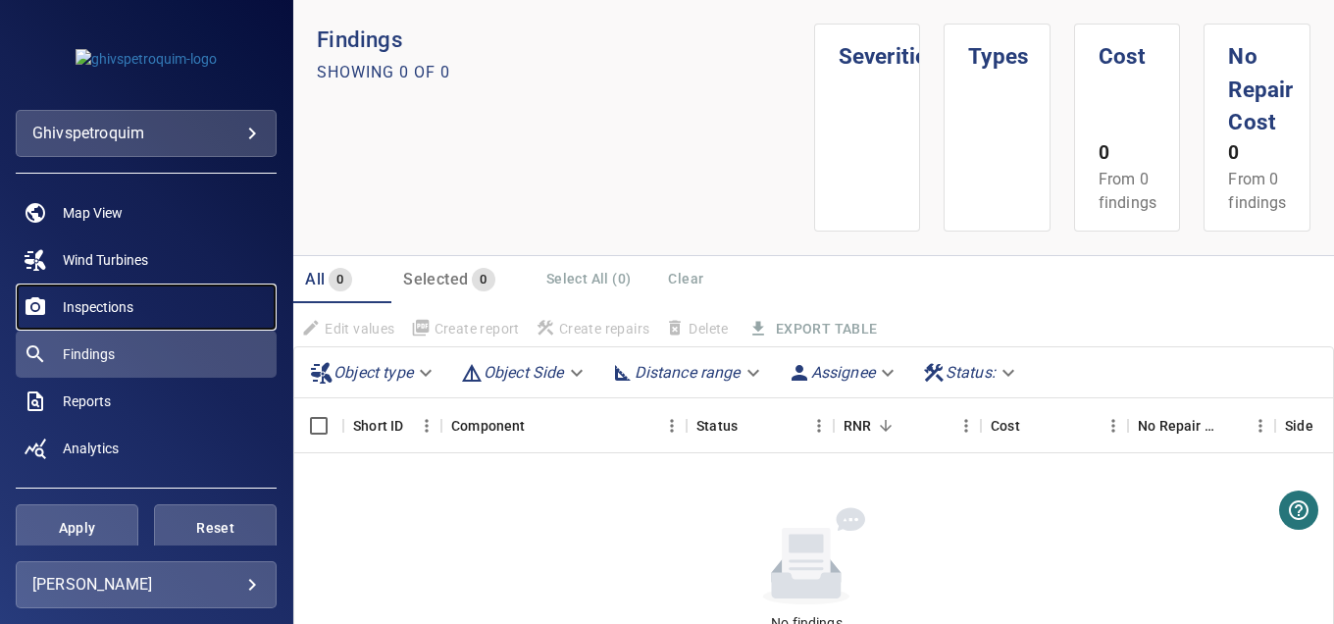
click at [77, 294] on link "Inspections" at bounding box center [146, 306] width 261 height 47
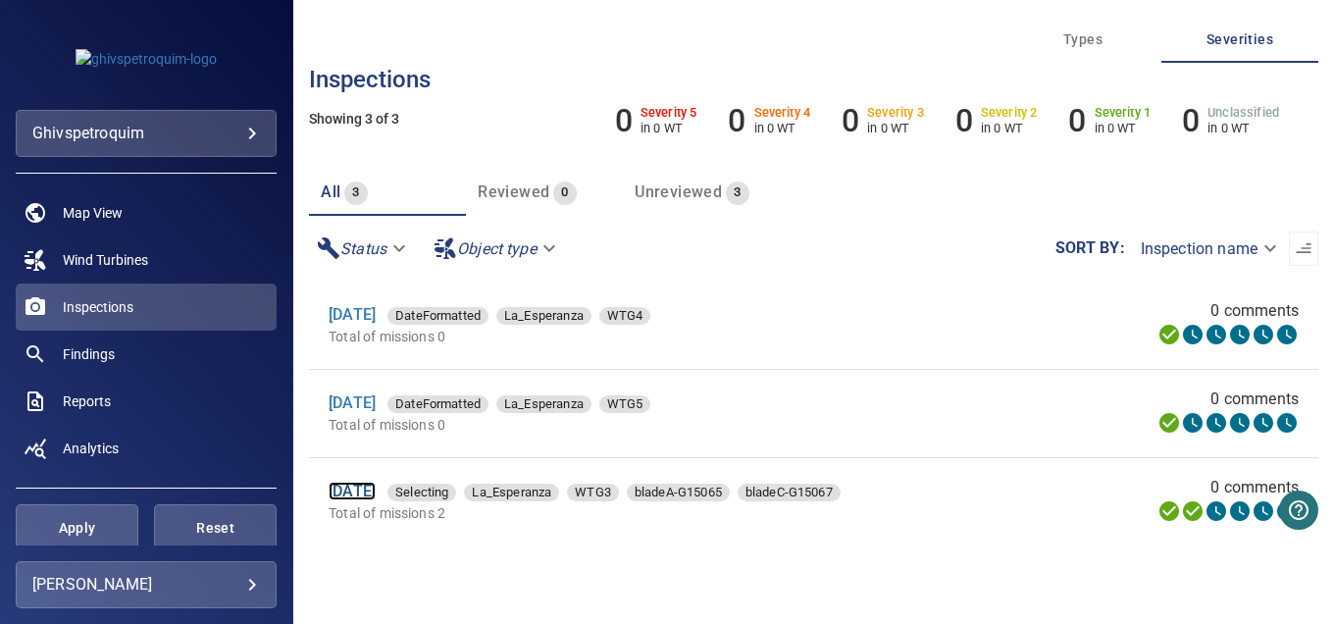
click at [372, 493] on link "[DATE]" at bounding box center [352, 491] width 47 height 19
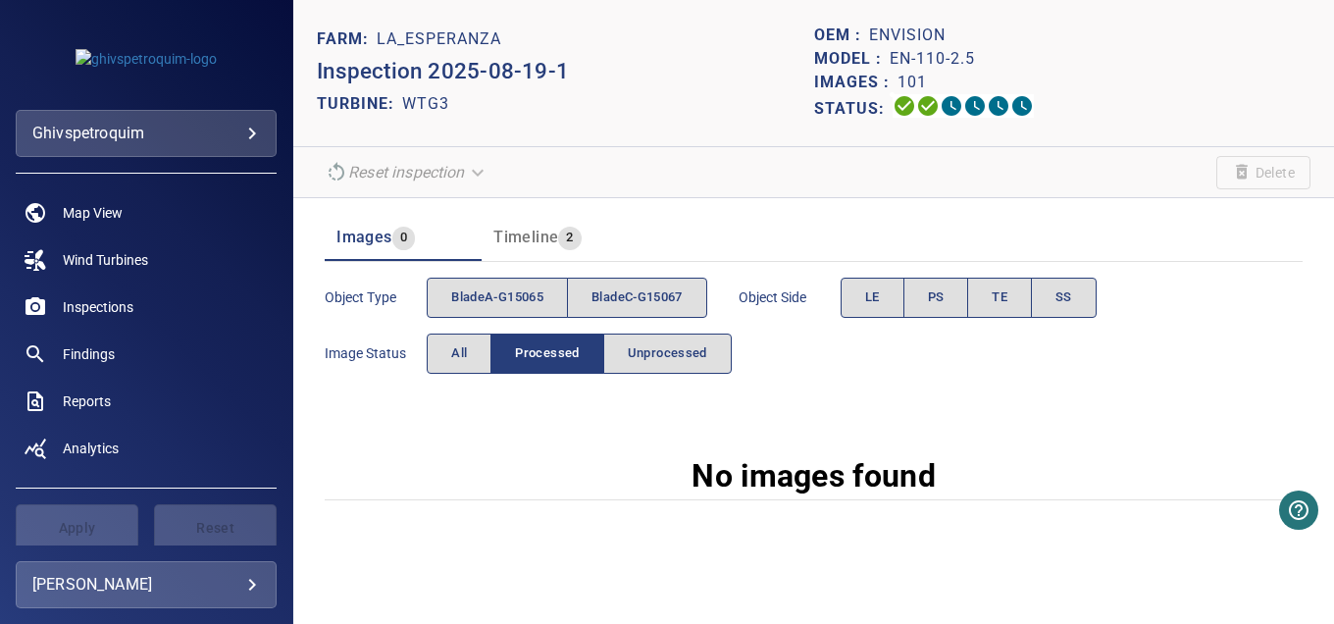
click at [525, 240] on span "Timeline" at bounding box center [525, 237] width 65 height 19
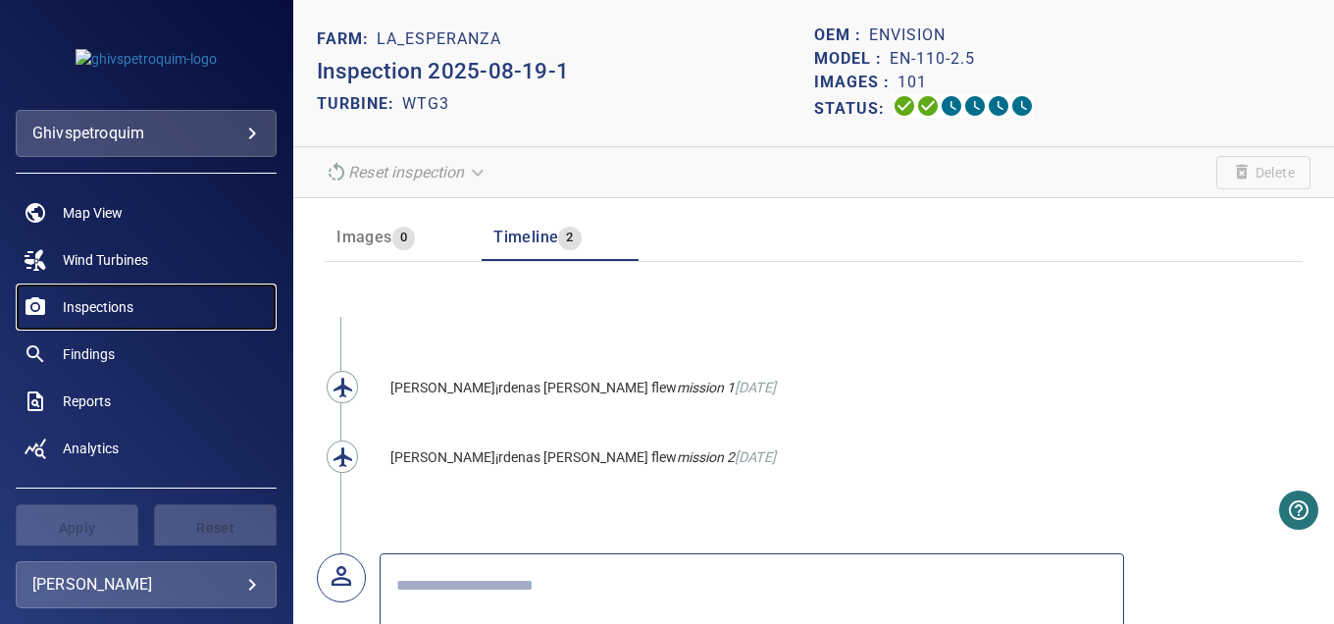
click at [84, 312] on span "Inspections" at bounding box center [98, 307] width 71 height 20
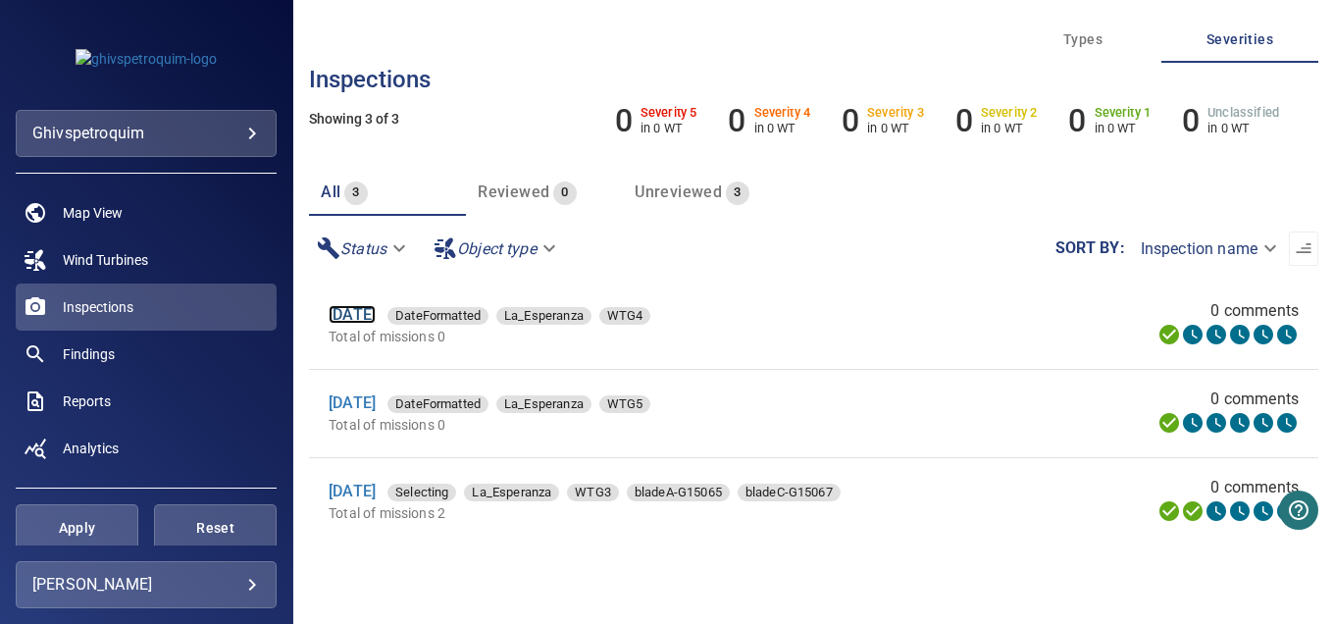
click at [356, 313] on link "[DATE]" at bounding box center [352, 314] width 47 height 19
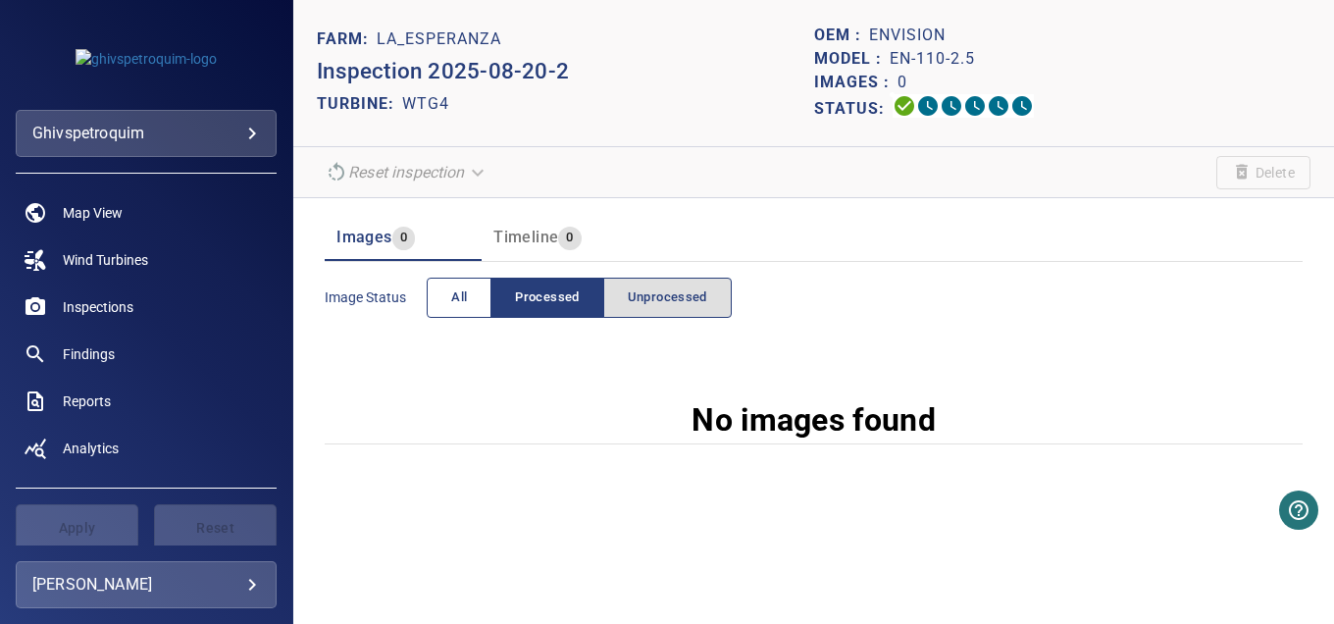
click at [485, 310] on button "All" at bounding box center [459, 298] width 65 height 40
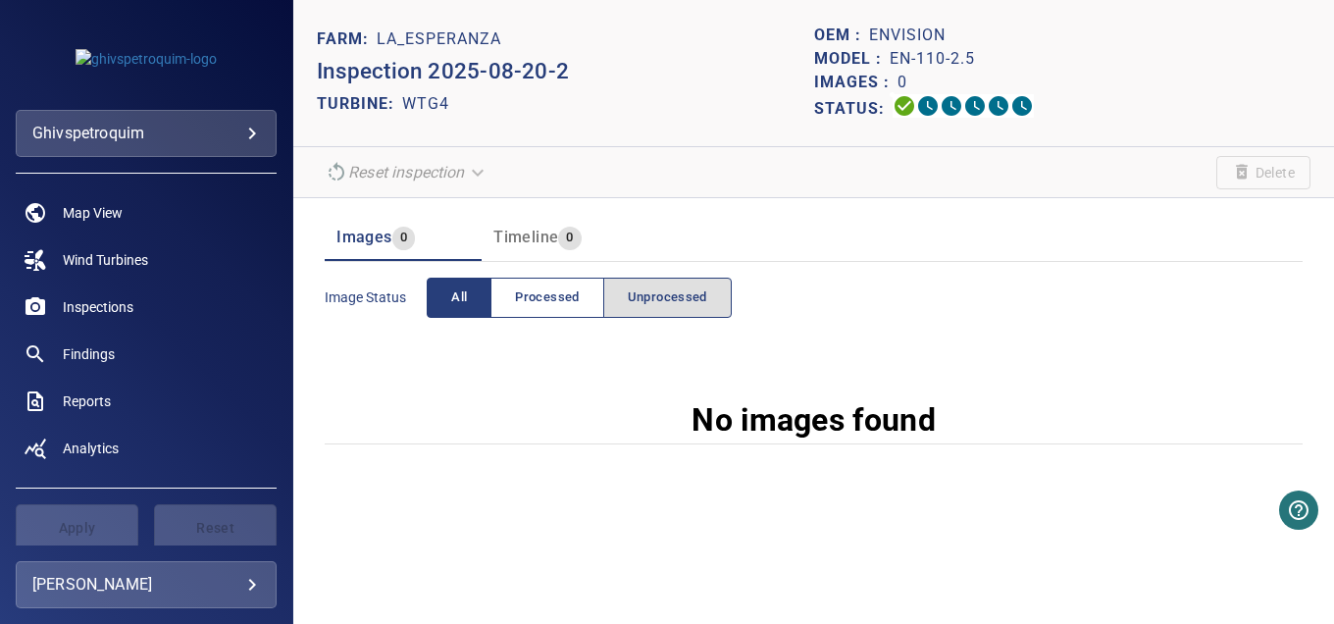
click at [551, 299] on span "Processed" at bounding box center [547, 297] width 64 height 23
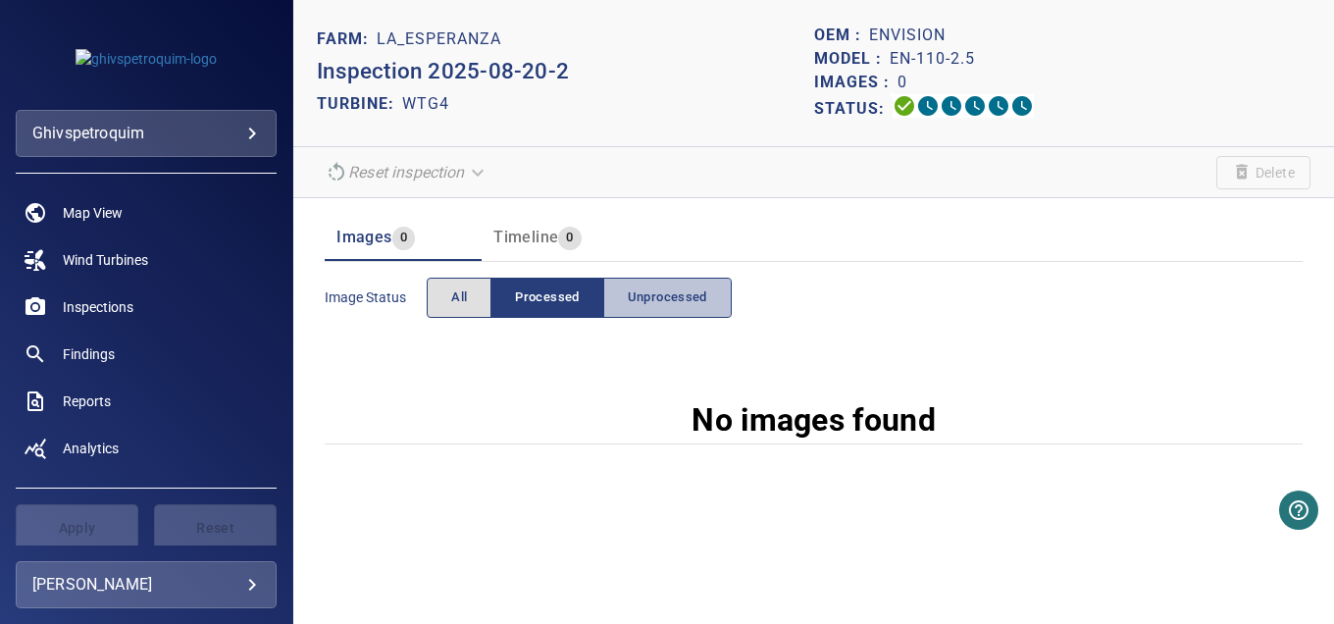
click at [652, 297] on span "Unprocessed" at bounding box center [667, 297] width 79 height 23
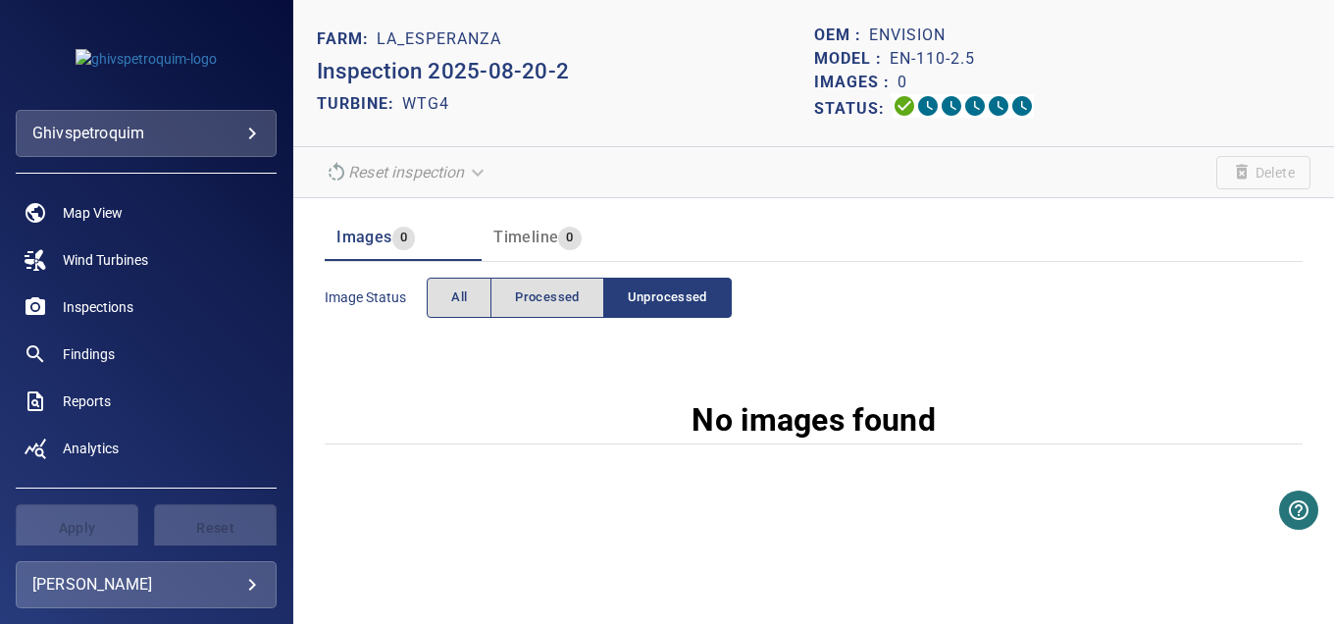
click at [540, 242] on span "Timeline" at bounding box center [525, 237] width 65 height 19
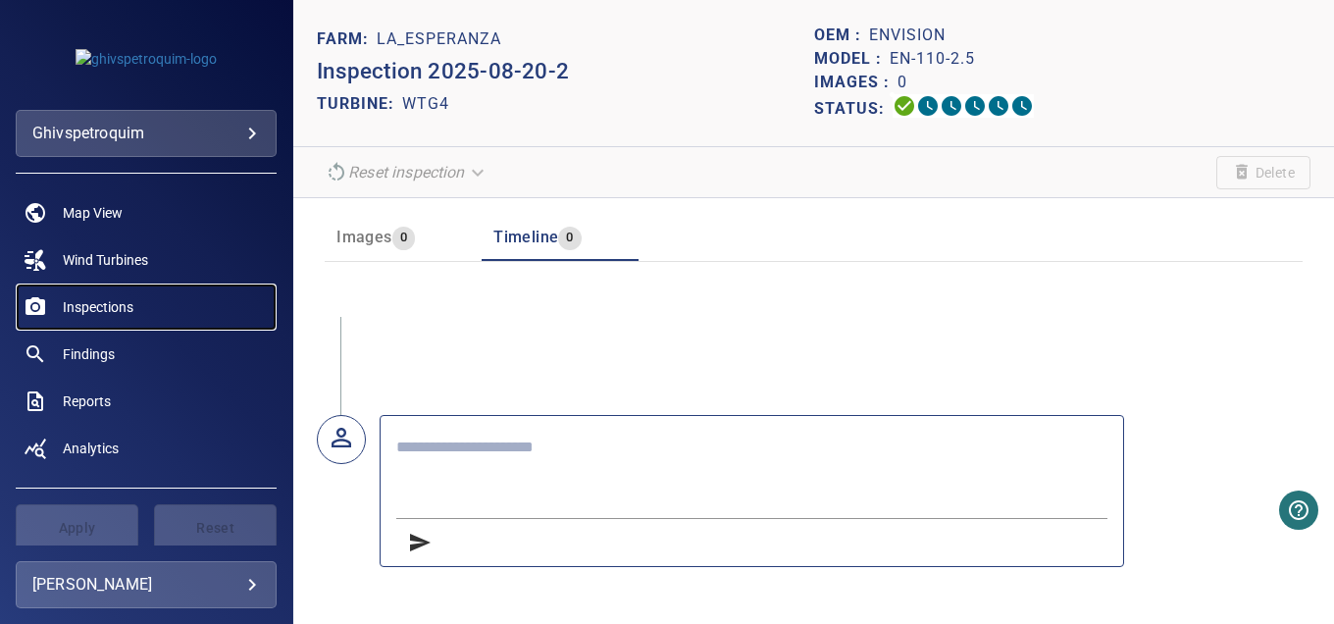
click at [119, 319] on link "Inspections" at bounding box center [146, 306] width 261 height 47
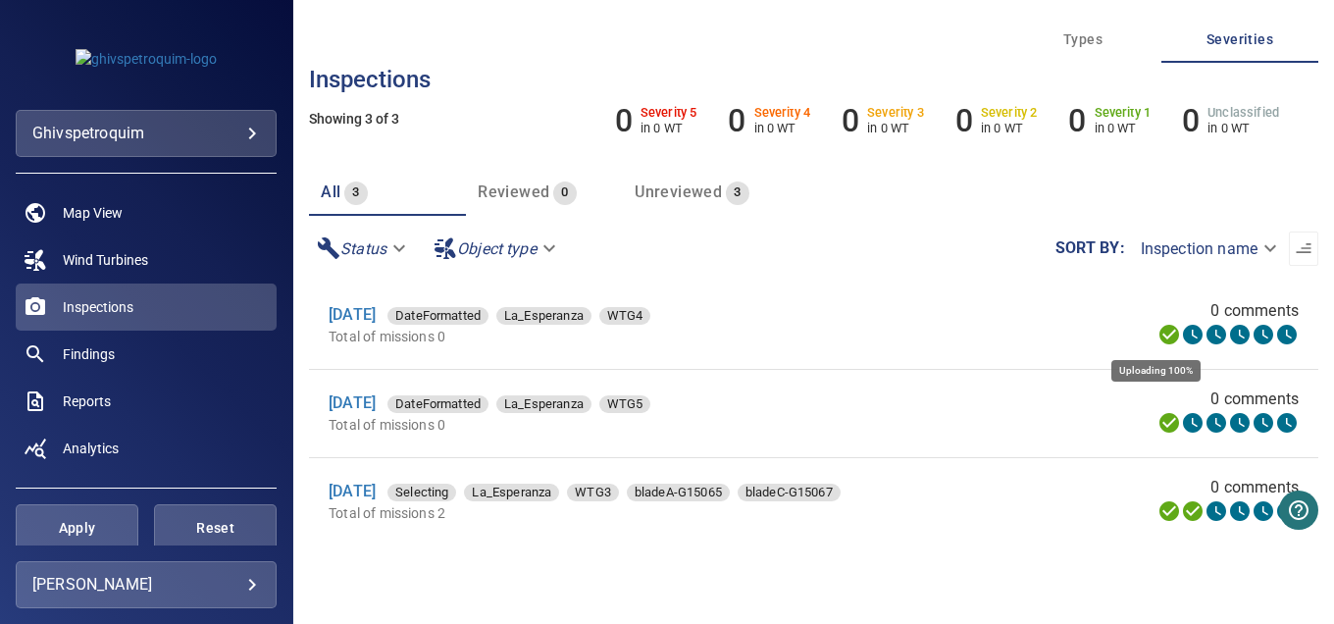
click at [1159, 333] on icon at bounding box center [1169, 335] width 20 height 20
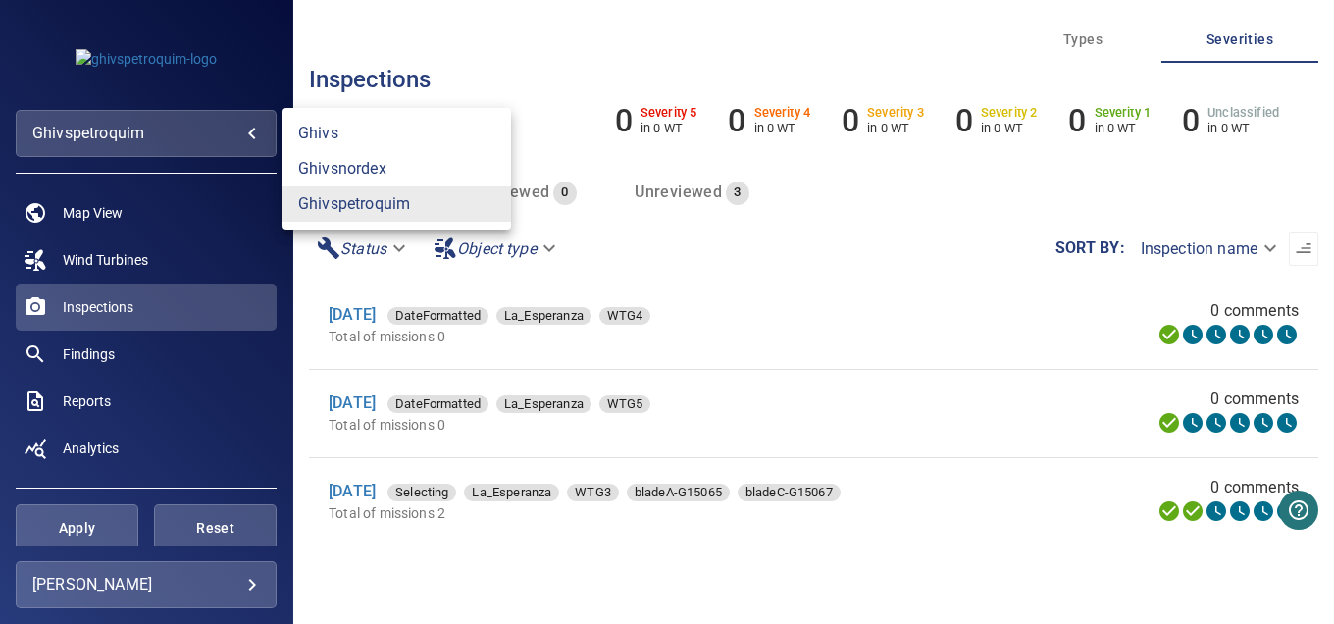
click at [139, 123] on body "**********" at bounding box center [667, 312] width 1334 height 624
click at [320, 169] on link "ghivsnordex" at bounding box center [396, 168] width 229 height 35
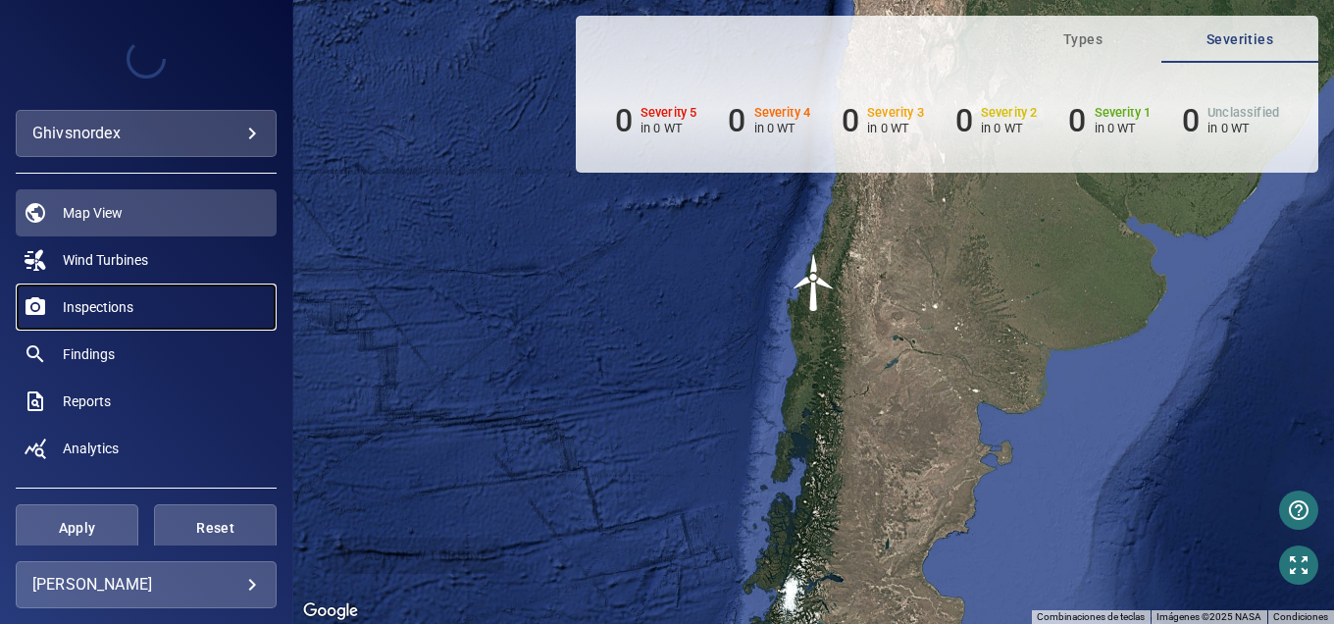
click at [119, 302] on span "Inspections" at bounding box center [98, 307] width 71 height 20
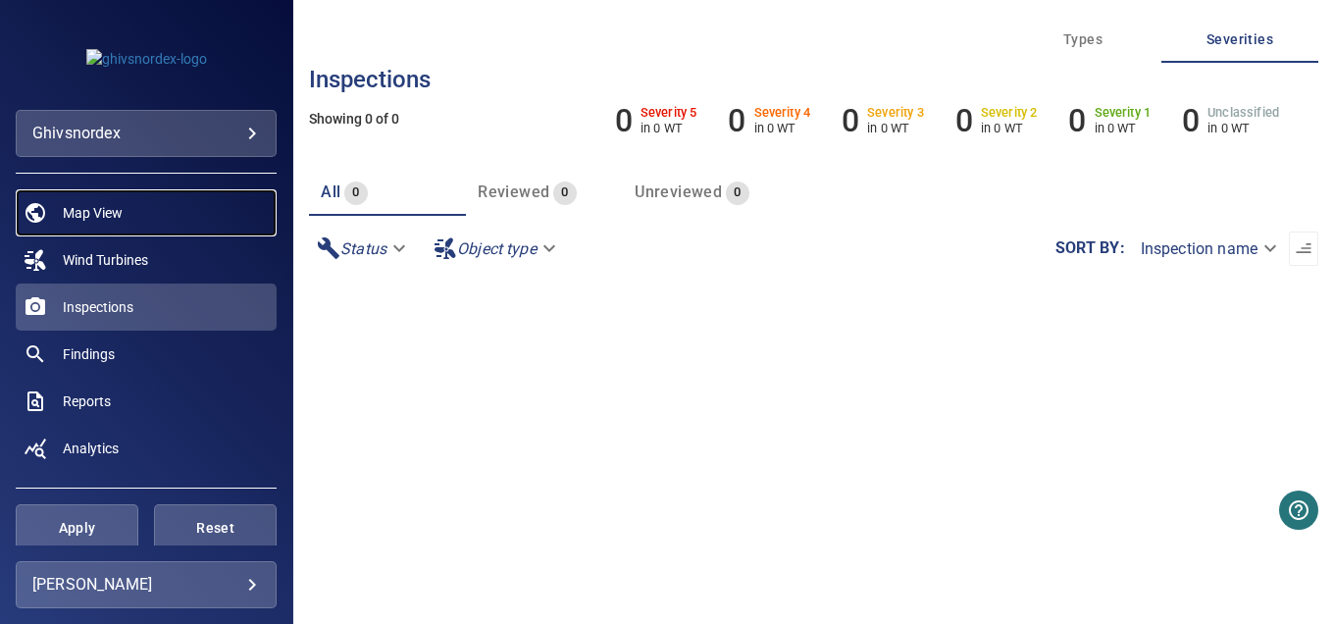
click at [81, 214] on span "Map View" at bounding box center [93, 213] width 60 height 20
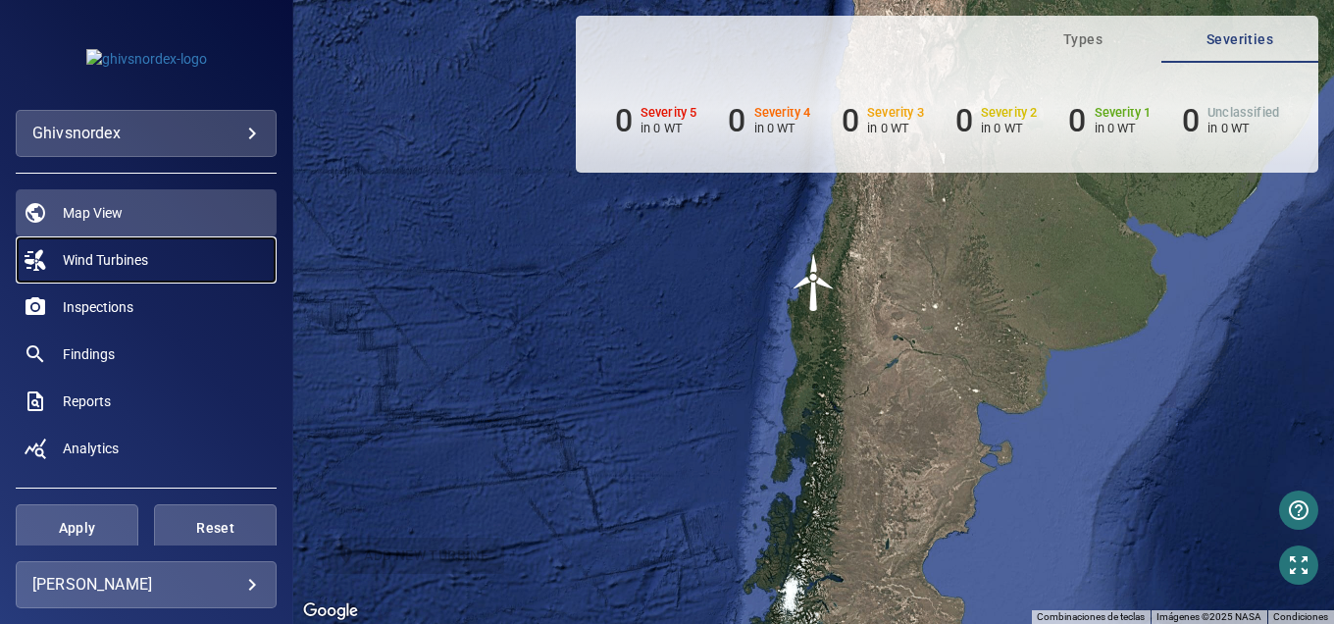
click at [112, 262] on span "Wind Turbines" at bounding box center [105, 260] width 85 height 20
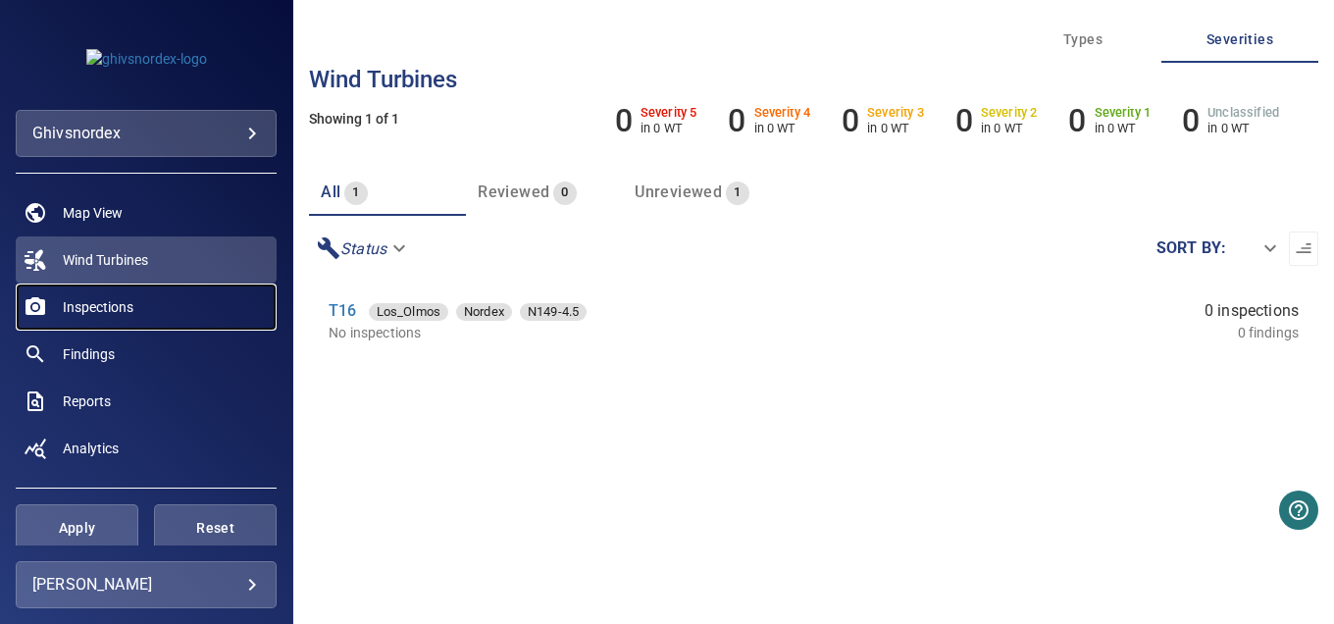
click at [94, 304] on span "Inspections" at bounding box center [98, 307] width 71 height 20
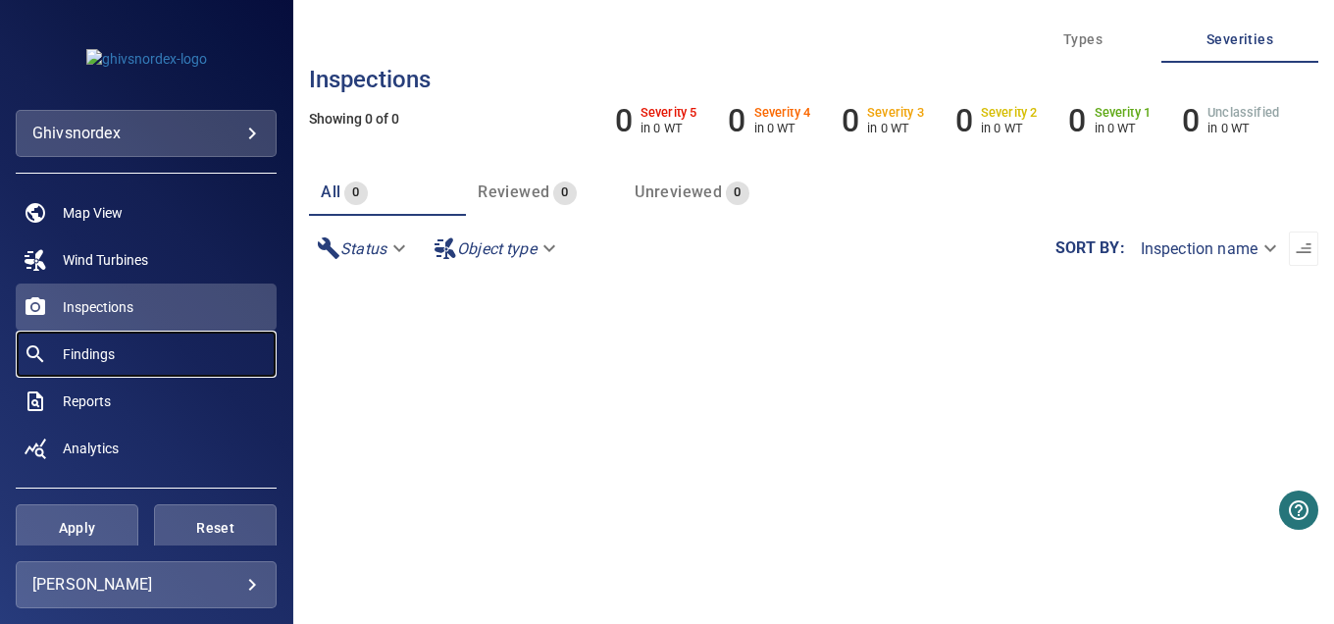
click at [81, 347] on span "Findings" at bounding box center [89, 354] width 52 height 20
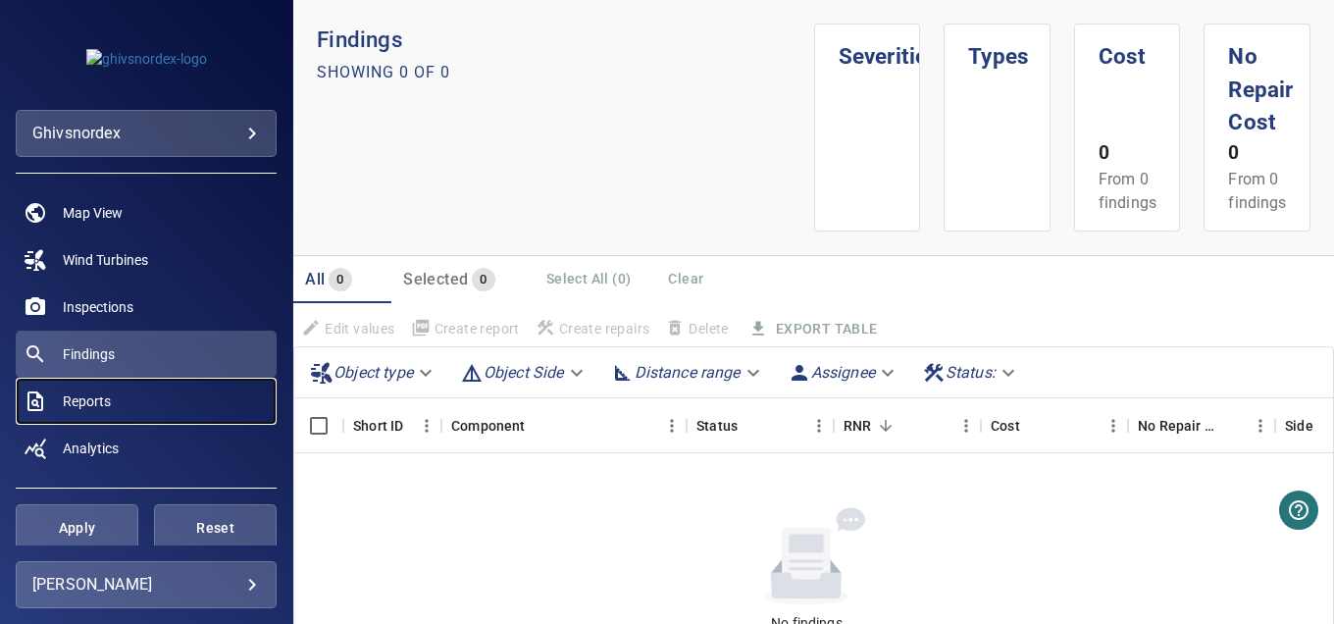
click at [106, 409] on span "Reports" at bounding box center [87, 401] width 48 height 20
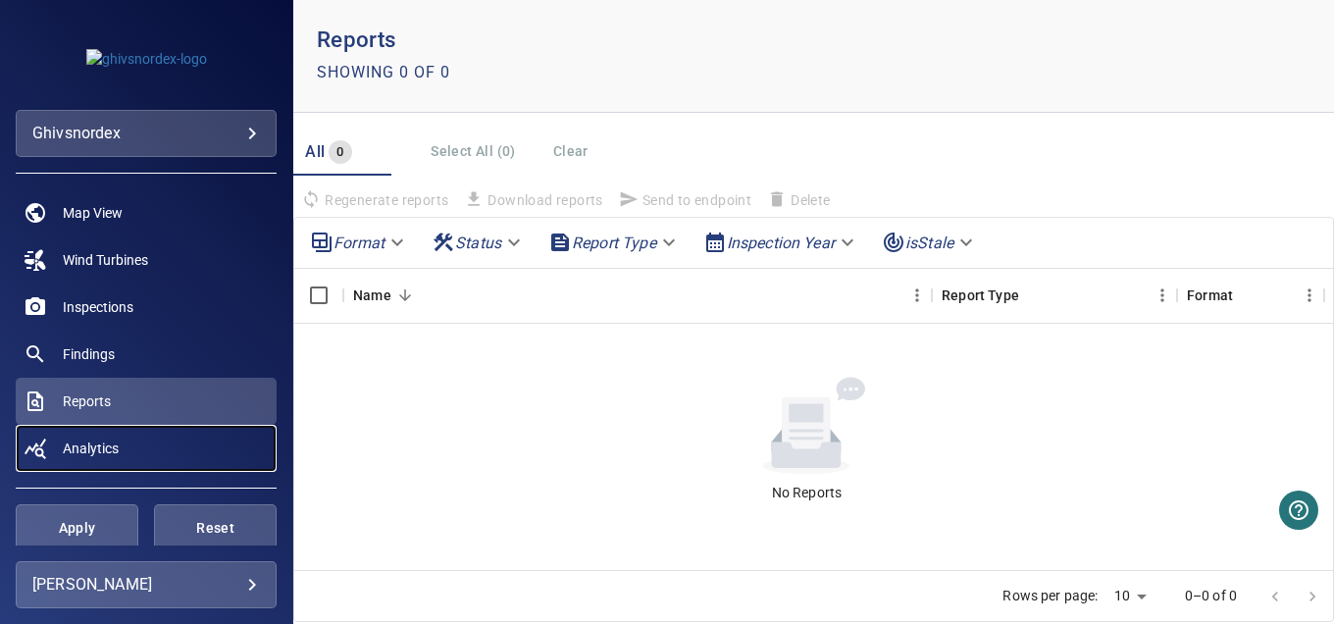
click at [94, 439] on span "Analytics" at bounding box center [91, 448] width 56 height 20
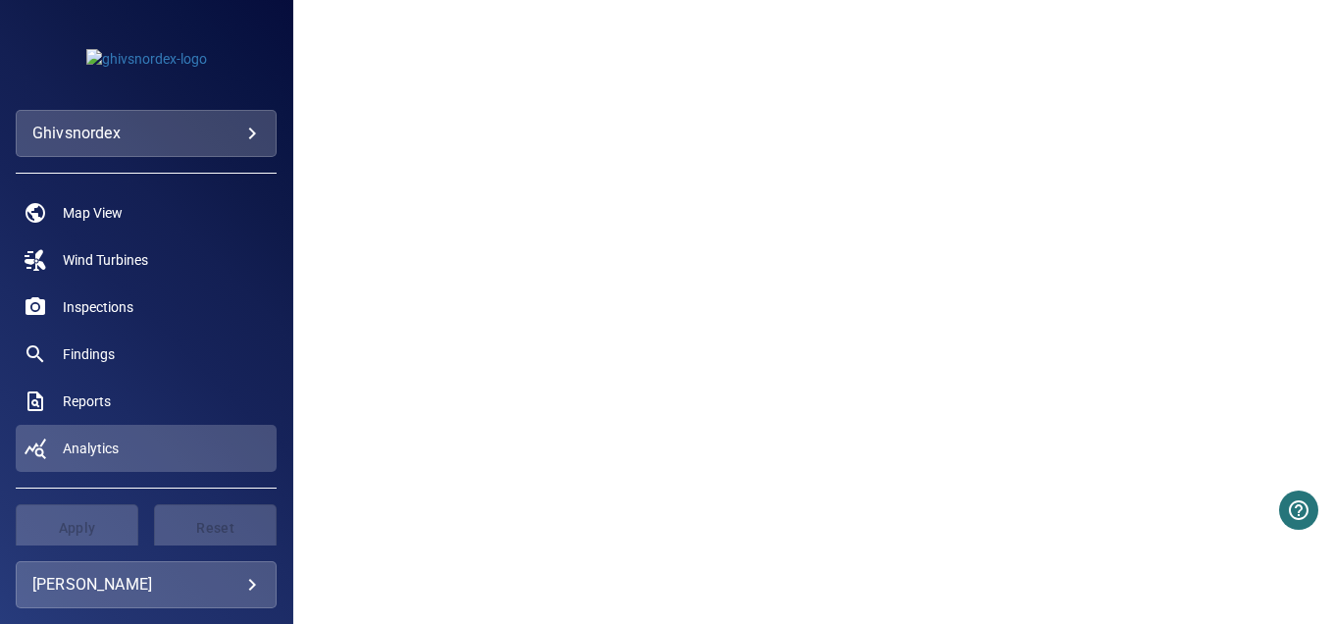
scroll to position [402, 0]
